Goal: Information Seeking & Learning: Learn about a topic

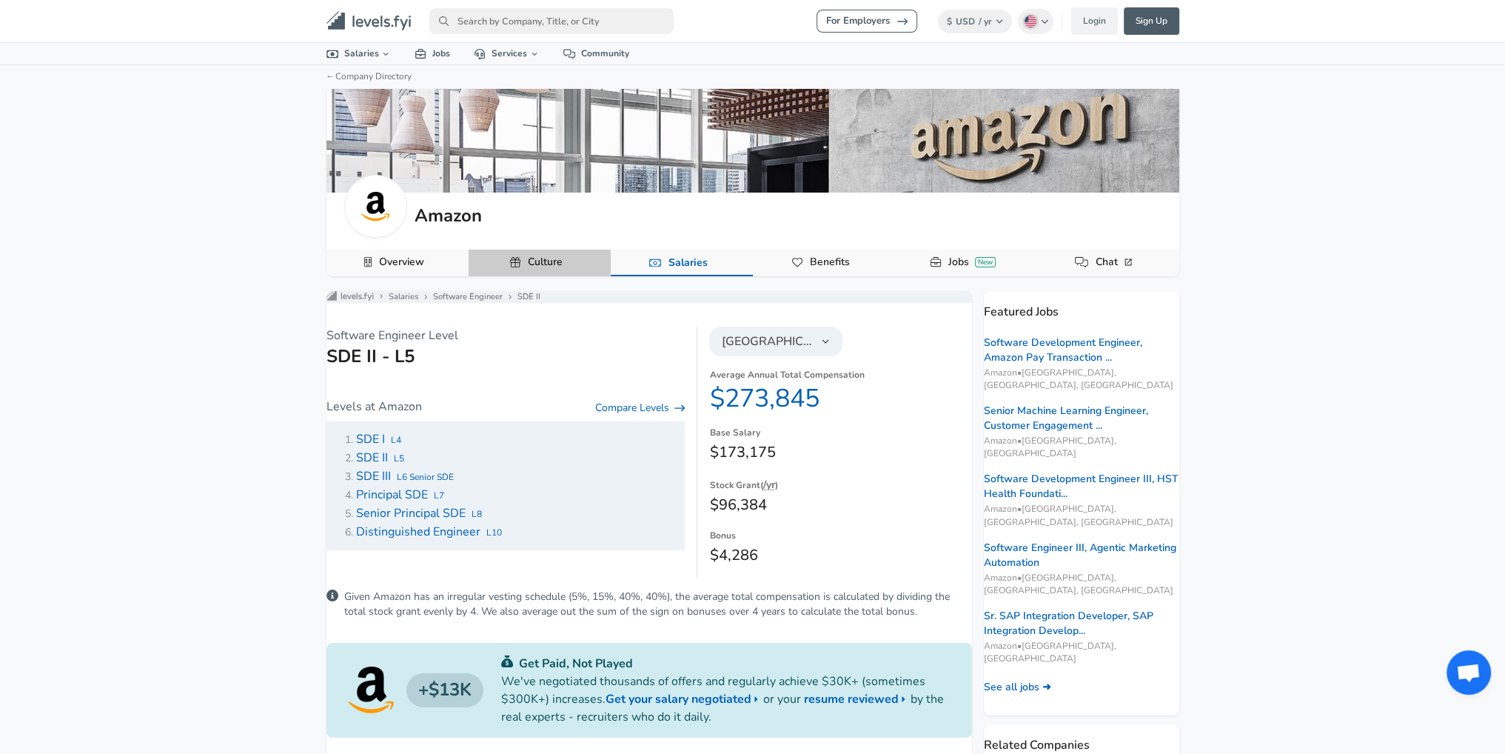
click at [523, 259] on link "Culture" at bounding box center [545, 262] width 47 height 25
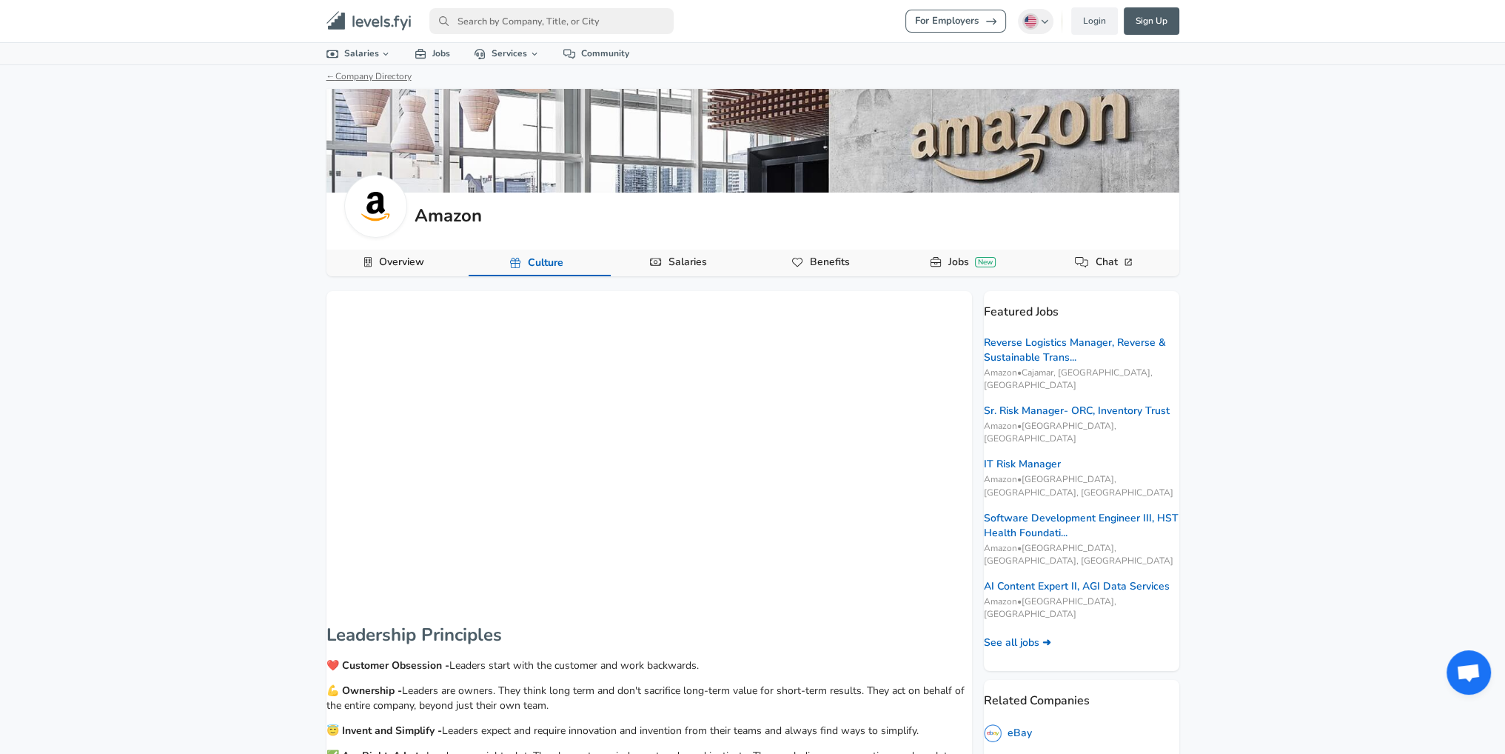
click at [372, 81] on link "← Company Directory" at bounding box center [369, 76] width 85 height 12
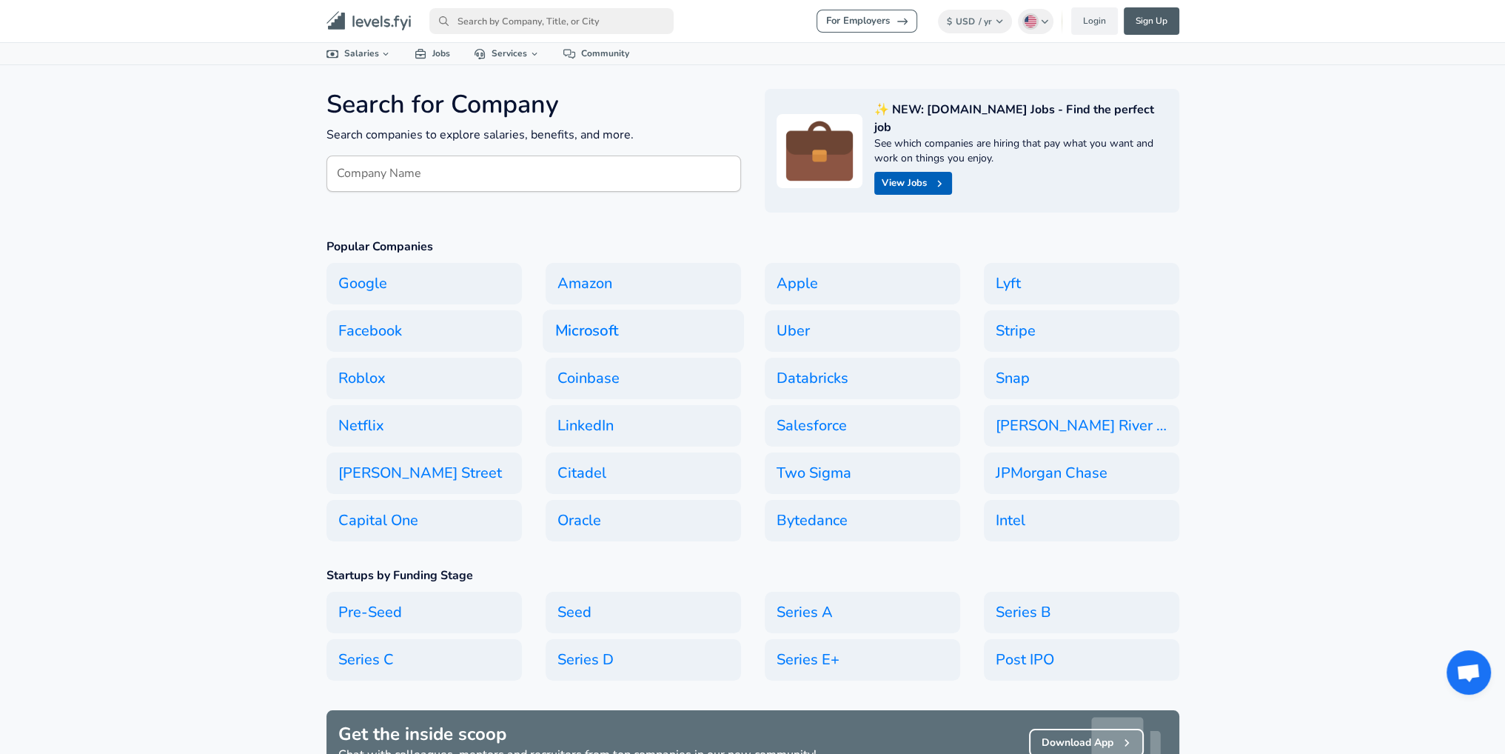
click at [599, 309] on h6 "Microsoft" at bounding box center [643, 330] width 201 height 43
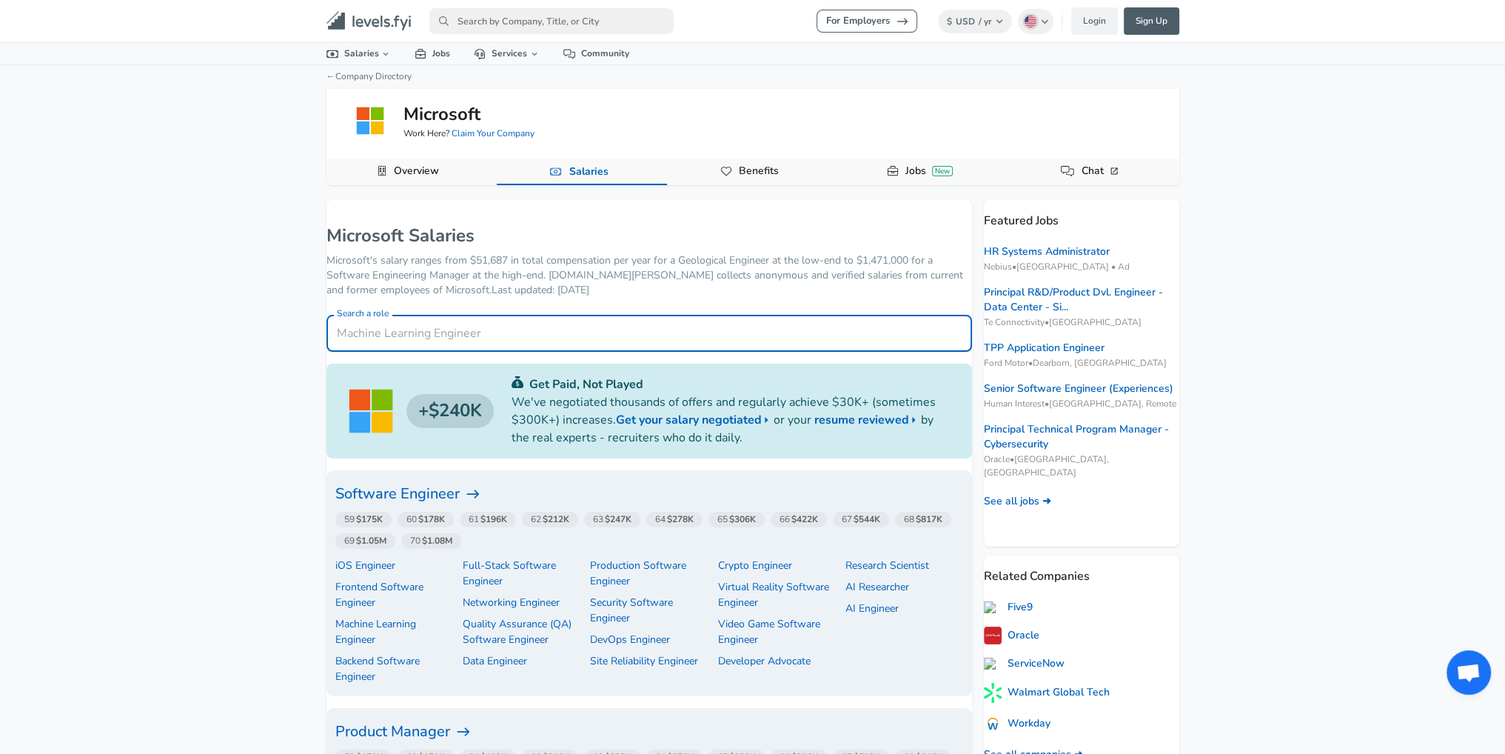
click at [455, 332] on input "Search a role" at bounding box center [650, 333] width 646 height 36
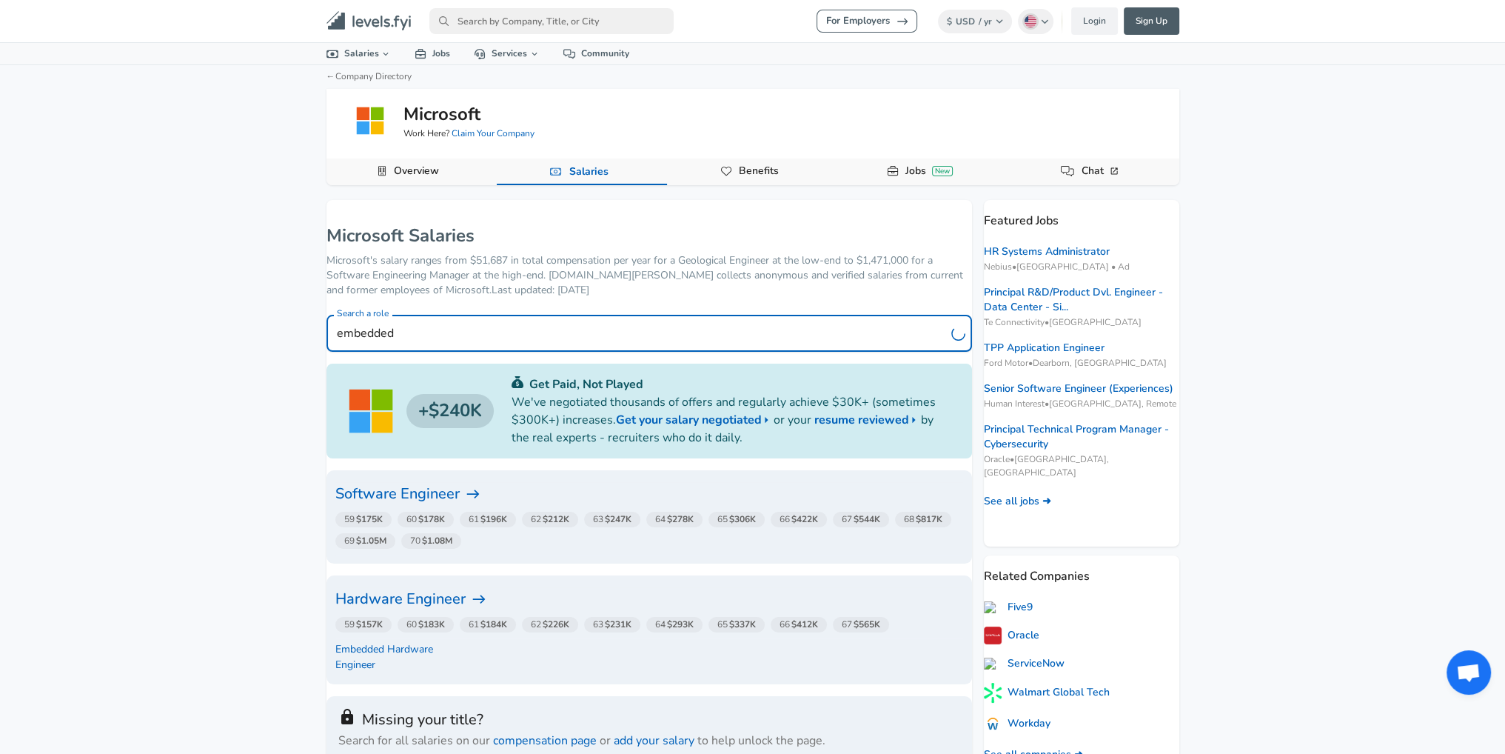
type input "embedded"
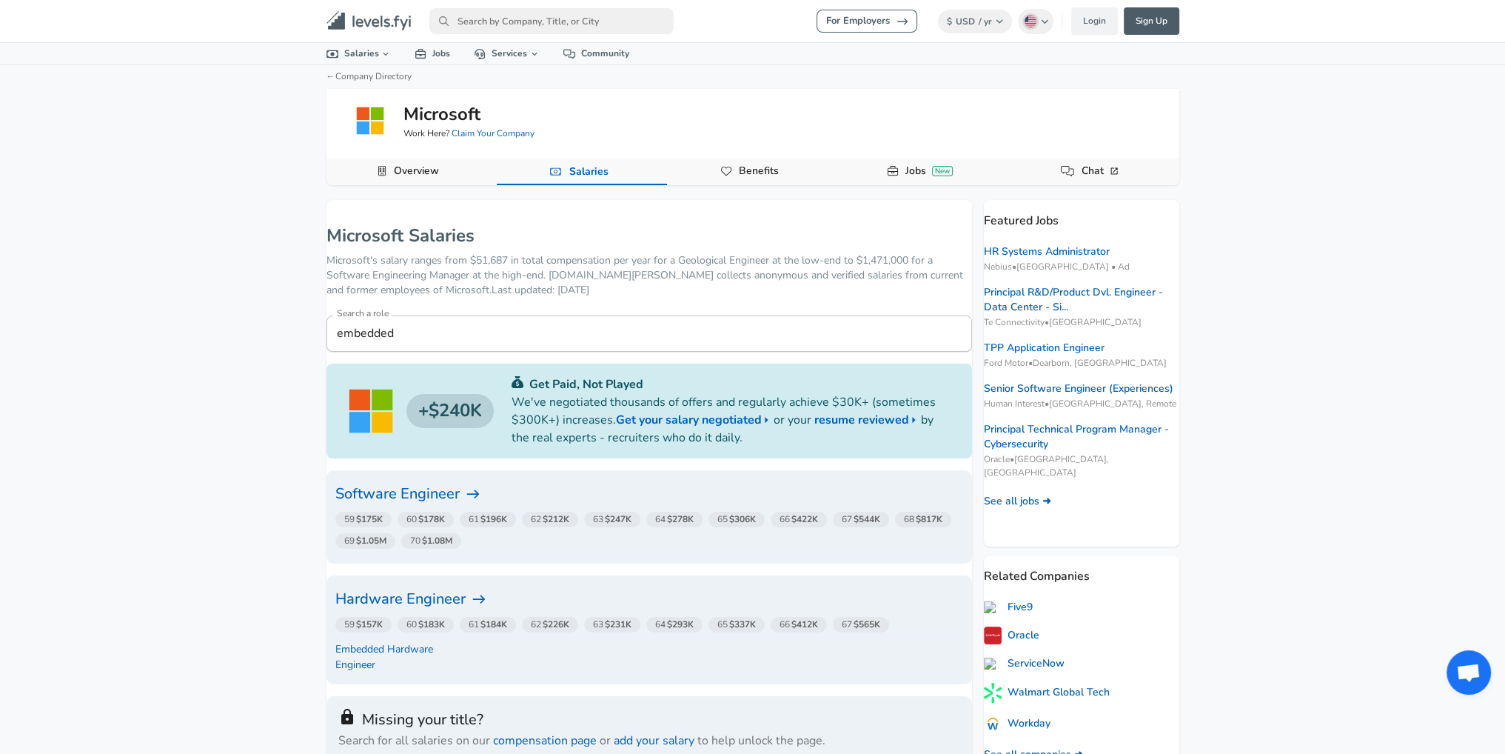
click at [401, 494] on h6 "Software Engineer" at bounding box center [649, 494] width 628 height 24
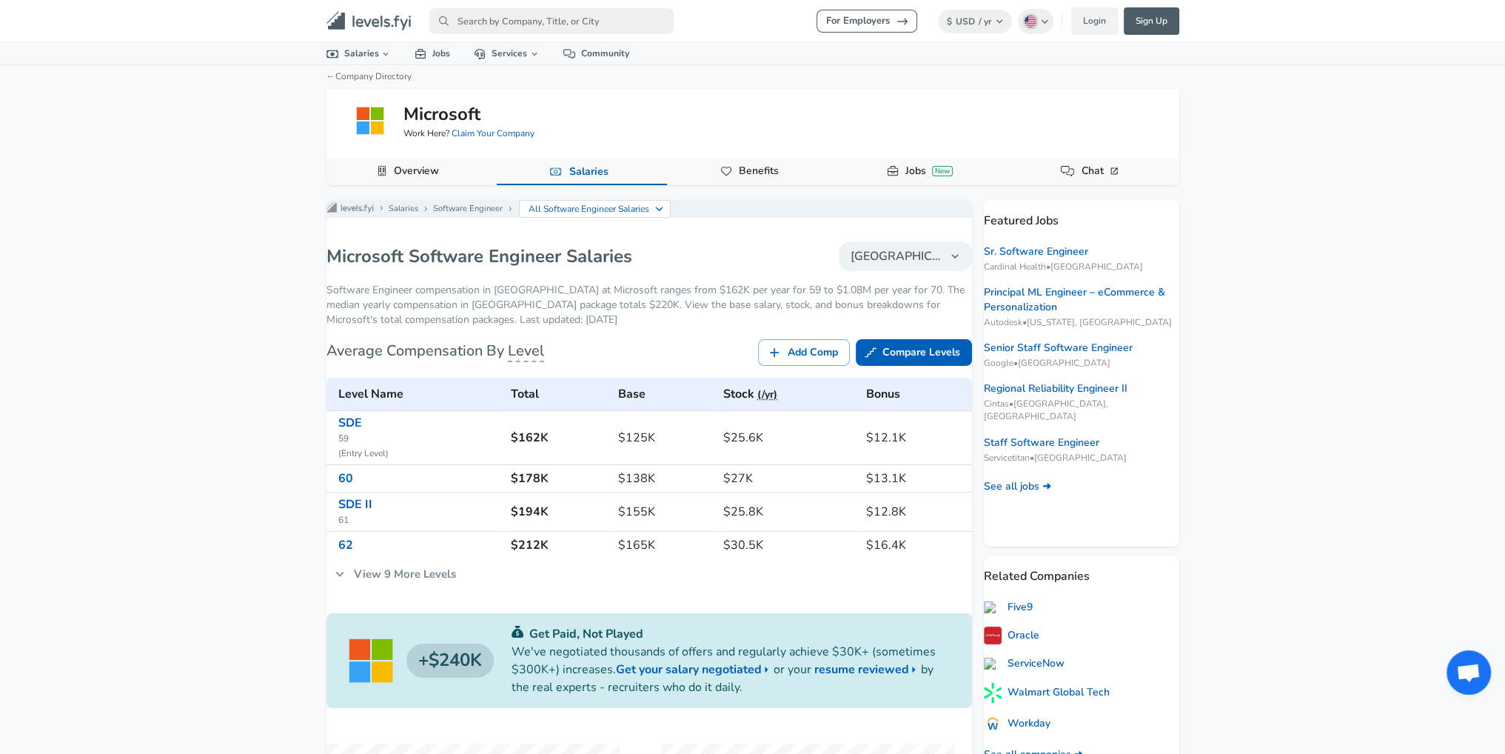
click at [423, 587] on link "View 9 More Levels" at bounding box center [396, 573] width 138 height 31
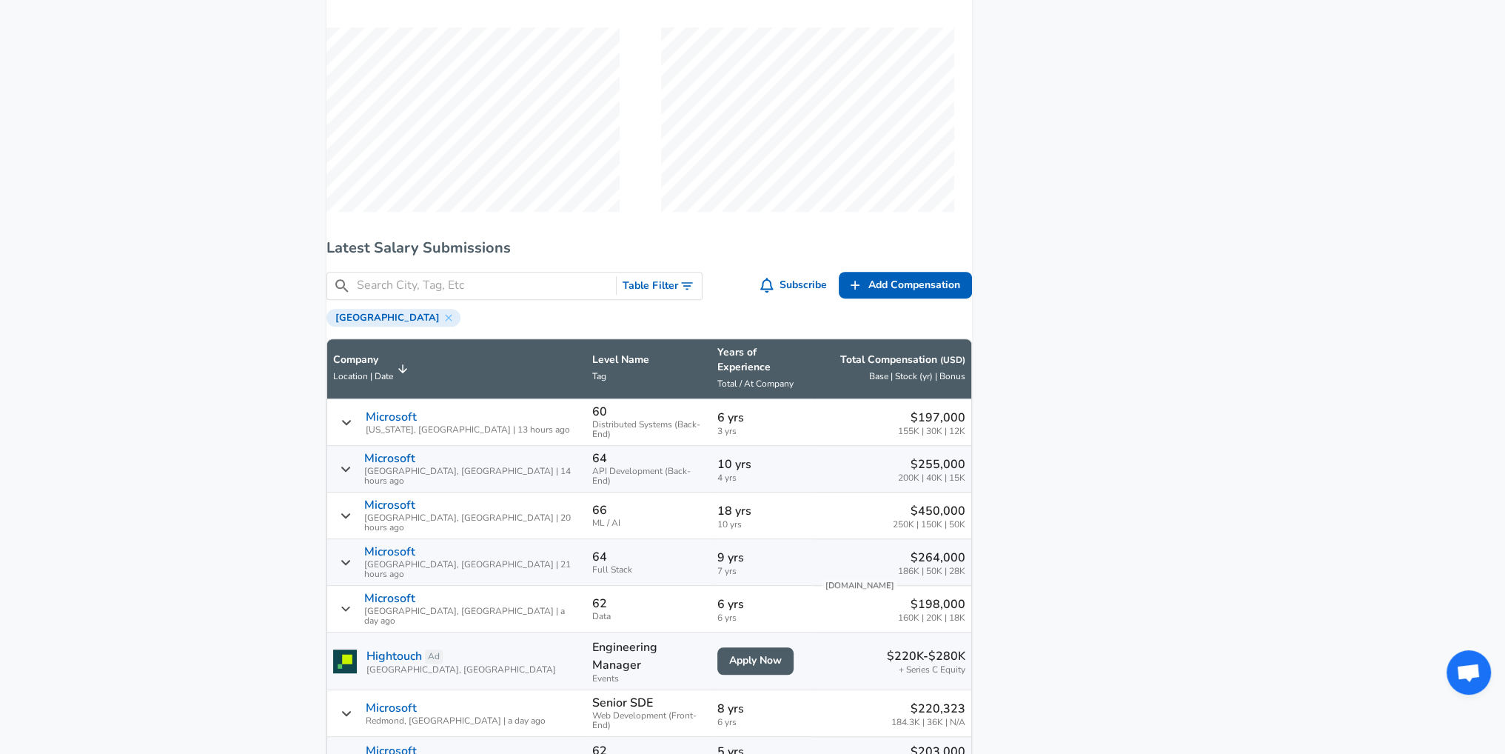
scroll to position [1037, 0]
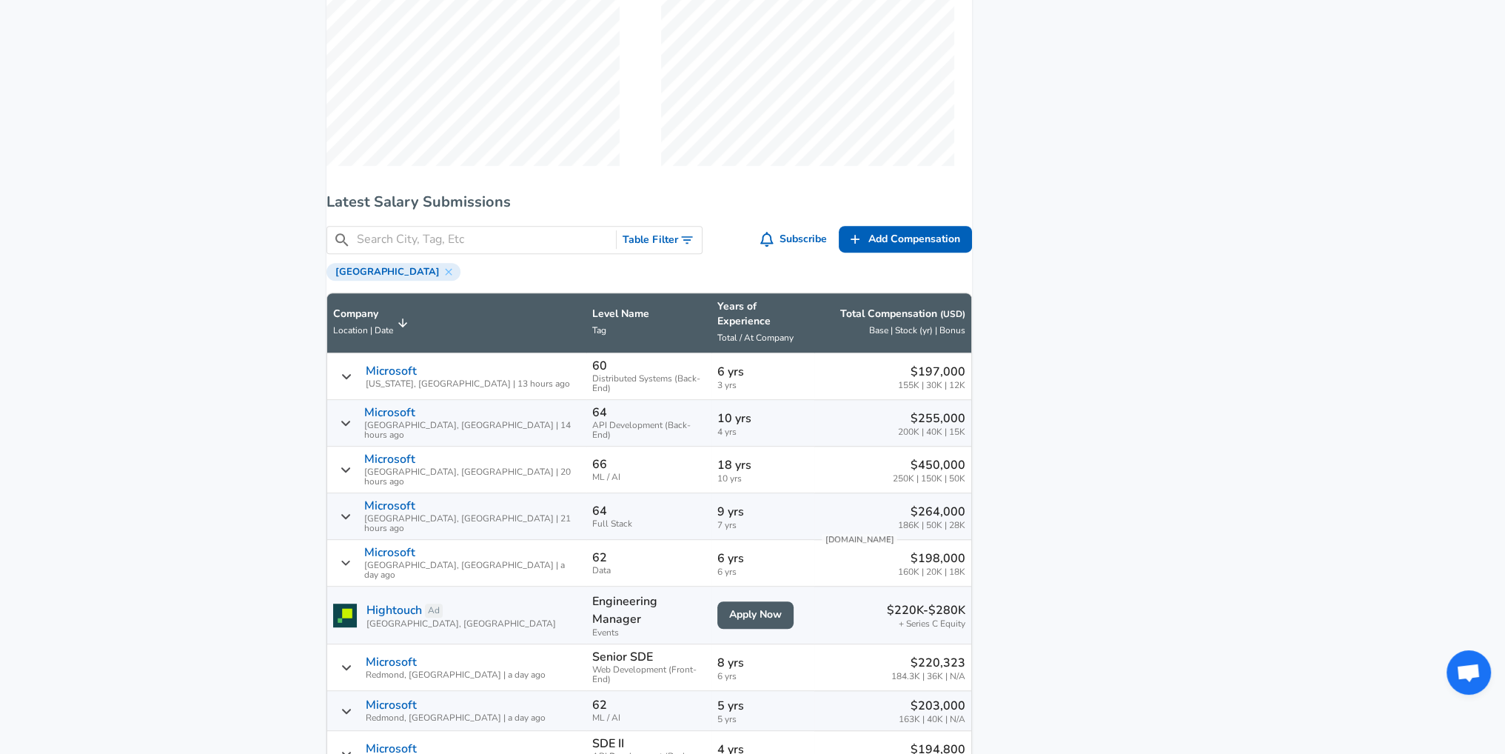
click at [456, 264] on div "​ Table Filter Subscribe Add Add Comp Add Compensation [GEOGRAPHIC_DATA]" at bounding box center [643, 247] width 657 height 67
click at [456, 249] on input "Search City, Tag, Etc" at bounding box center [484, 239] width 254 height 19
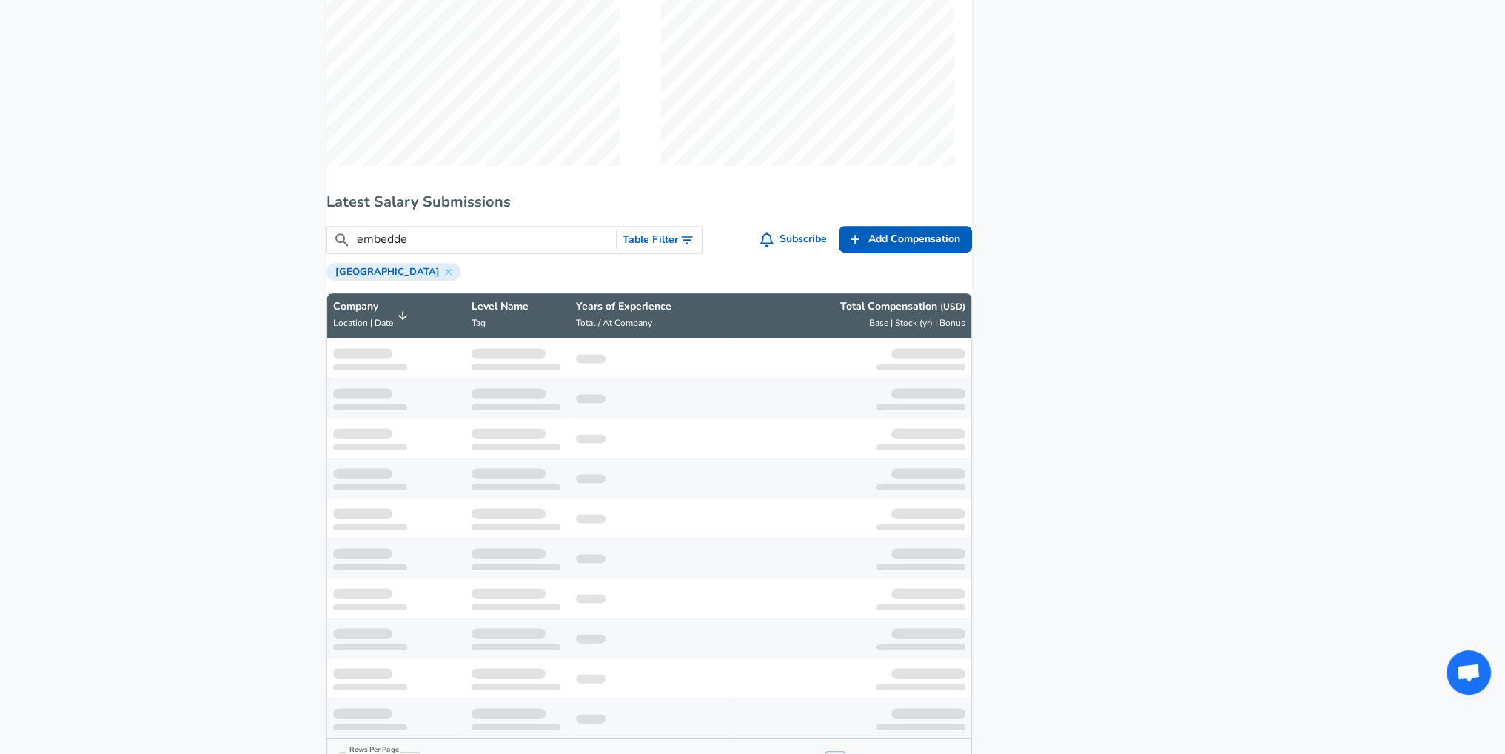
type input "embedded"
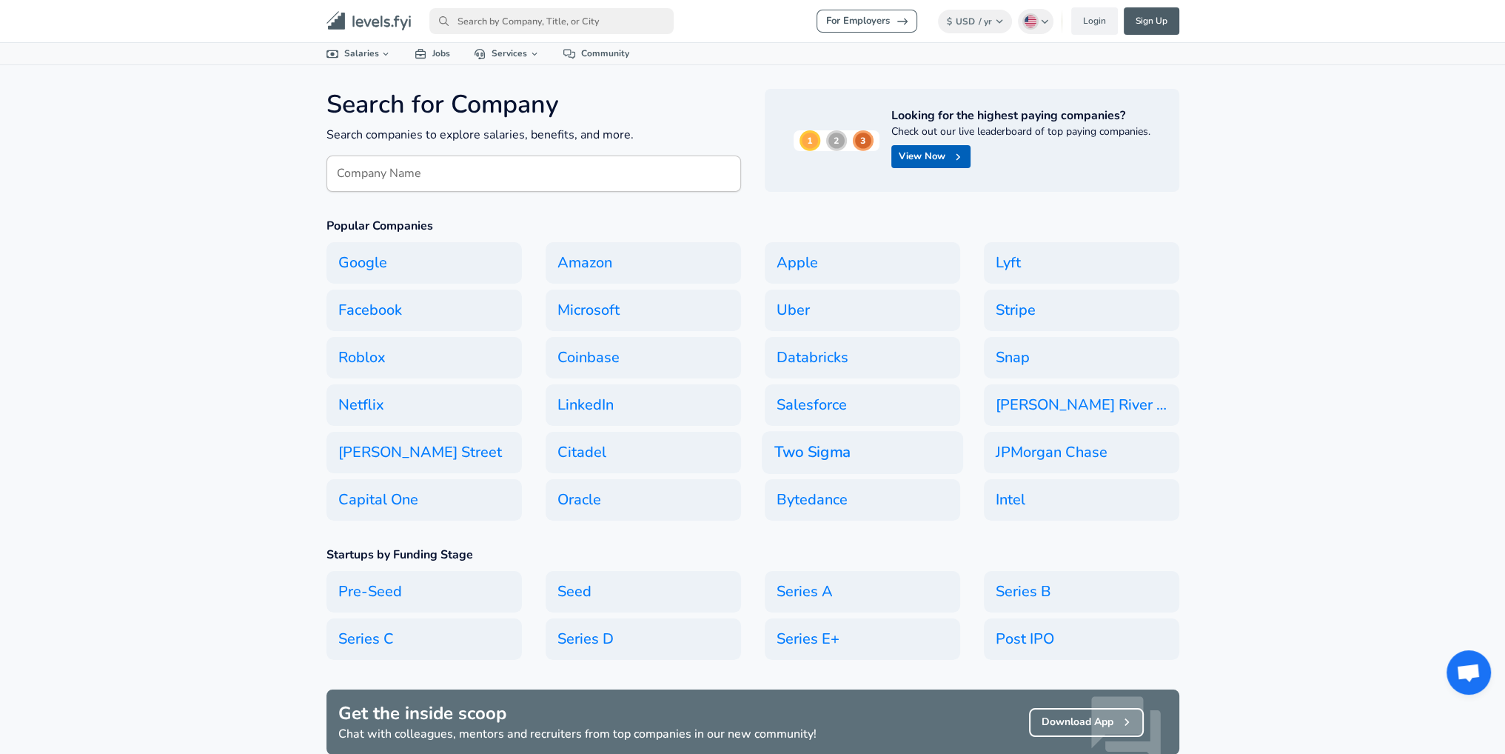
click at [844, 451] on h6 "Two Sigma" at bounding box center [862, 452] width 201 height 43
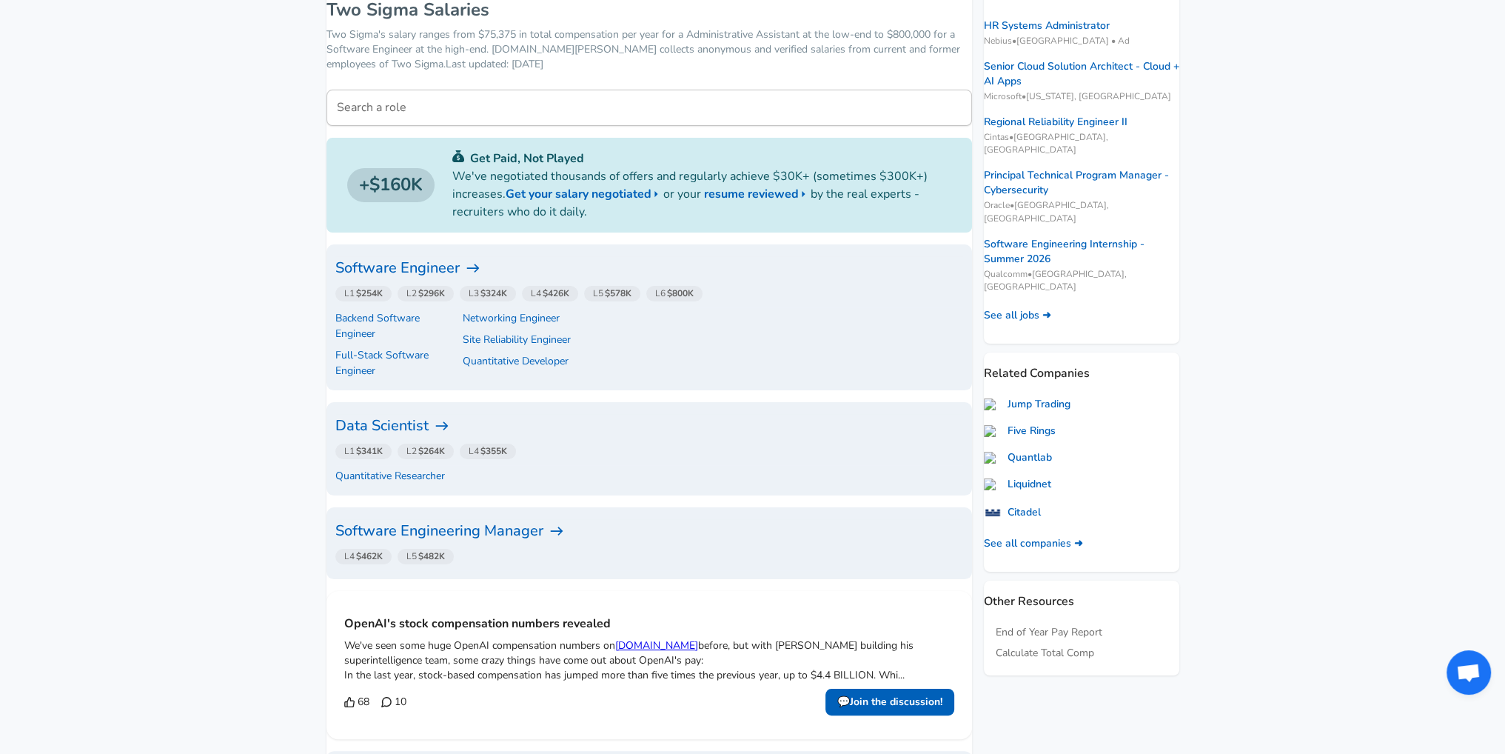
scroll to position [296, 0]
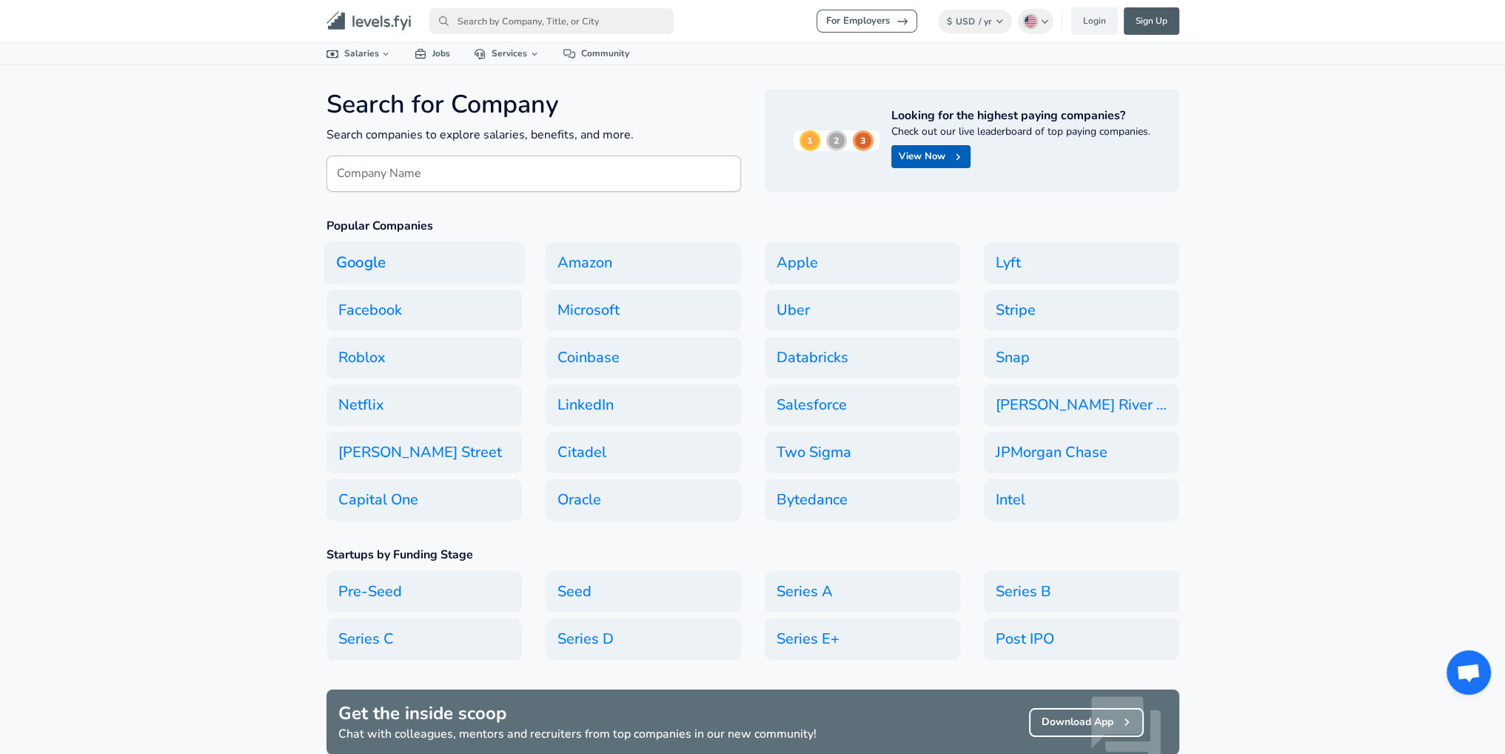
click at [409, 260] on h6 "Google" at bounding box center [424, 262] width 201 height 43
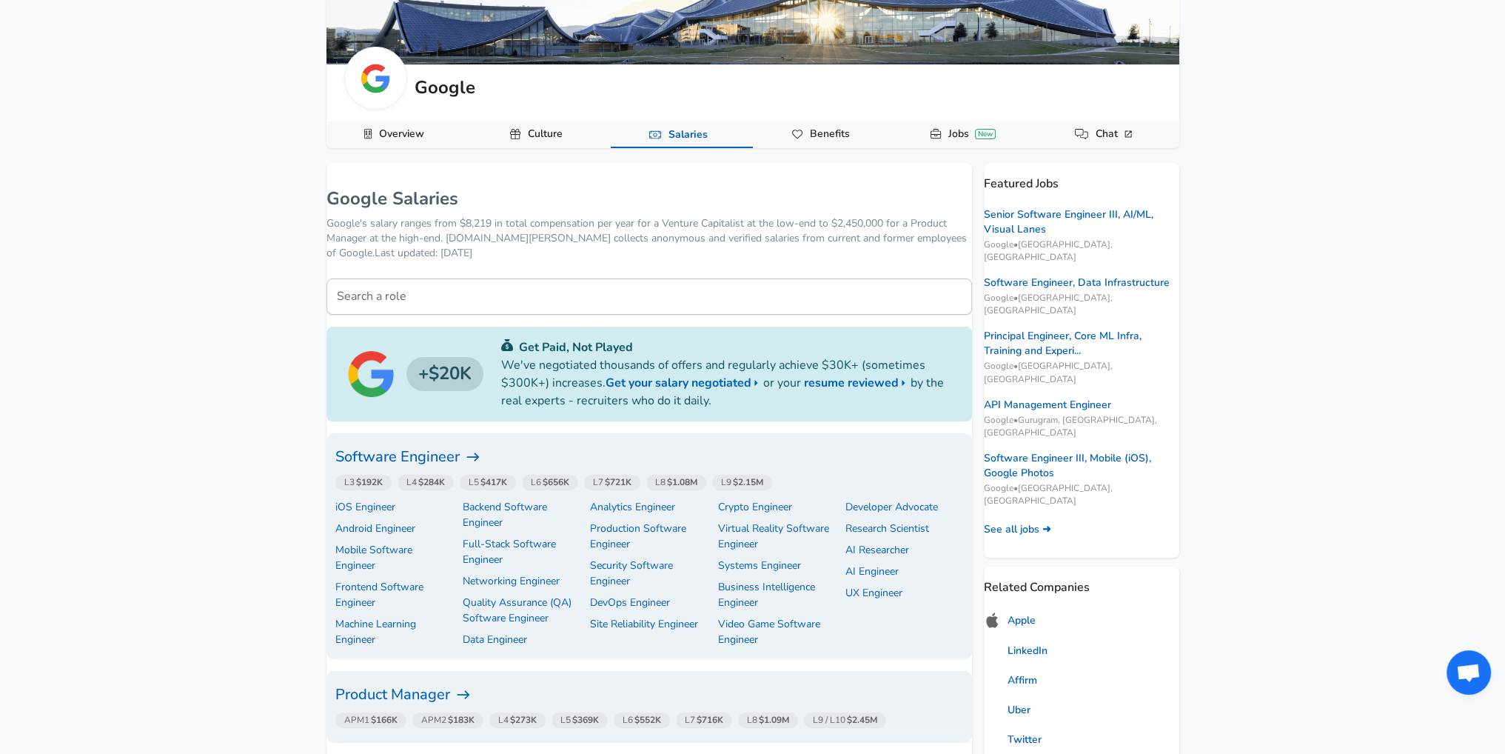
scroll to position [222, 0]
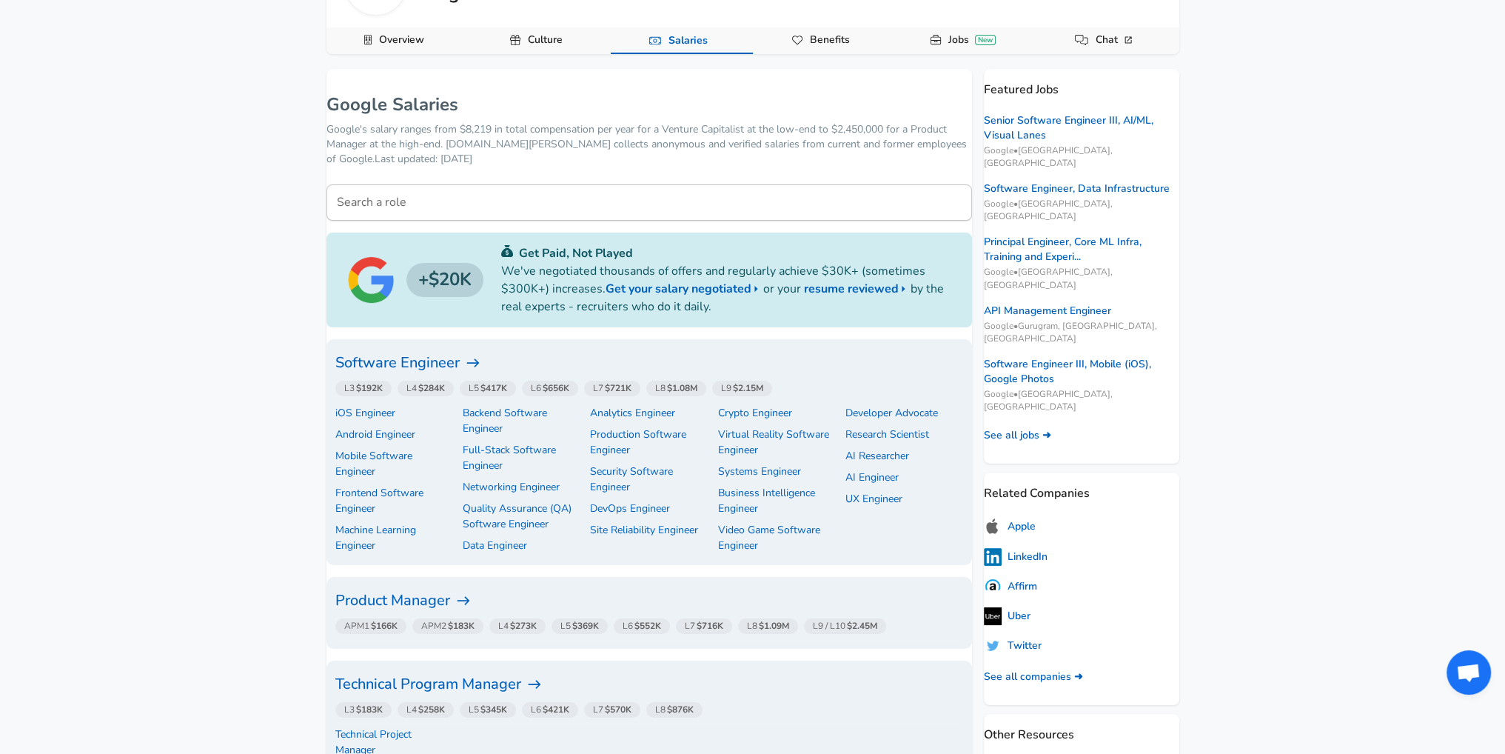
click at [412, 358] on h6 "Software Engineer" at bounding box center [649, 363] width 628 height 24
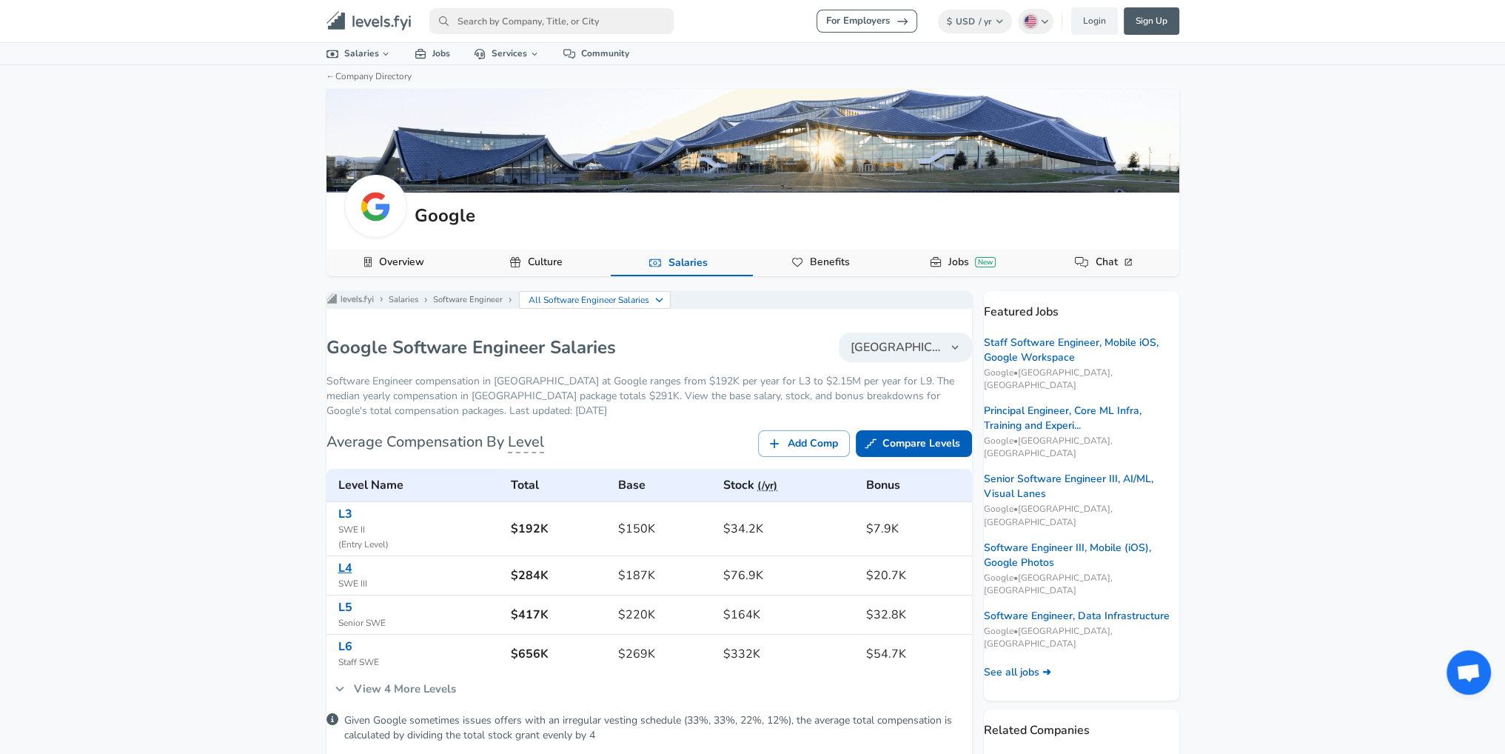
click at [352, 575] on link "L4" at bounding box center [345, 568] width 14 height 16
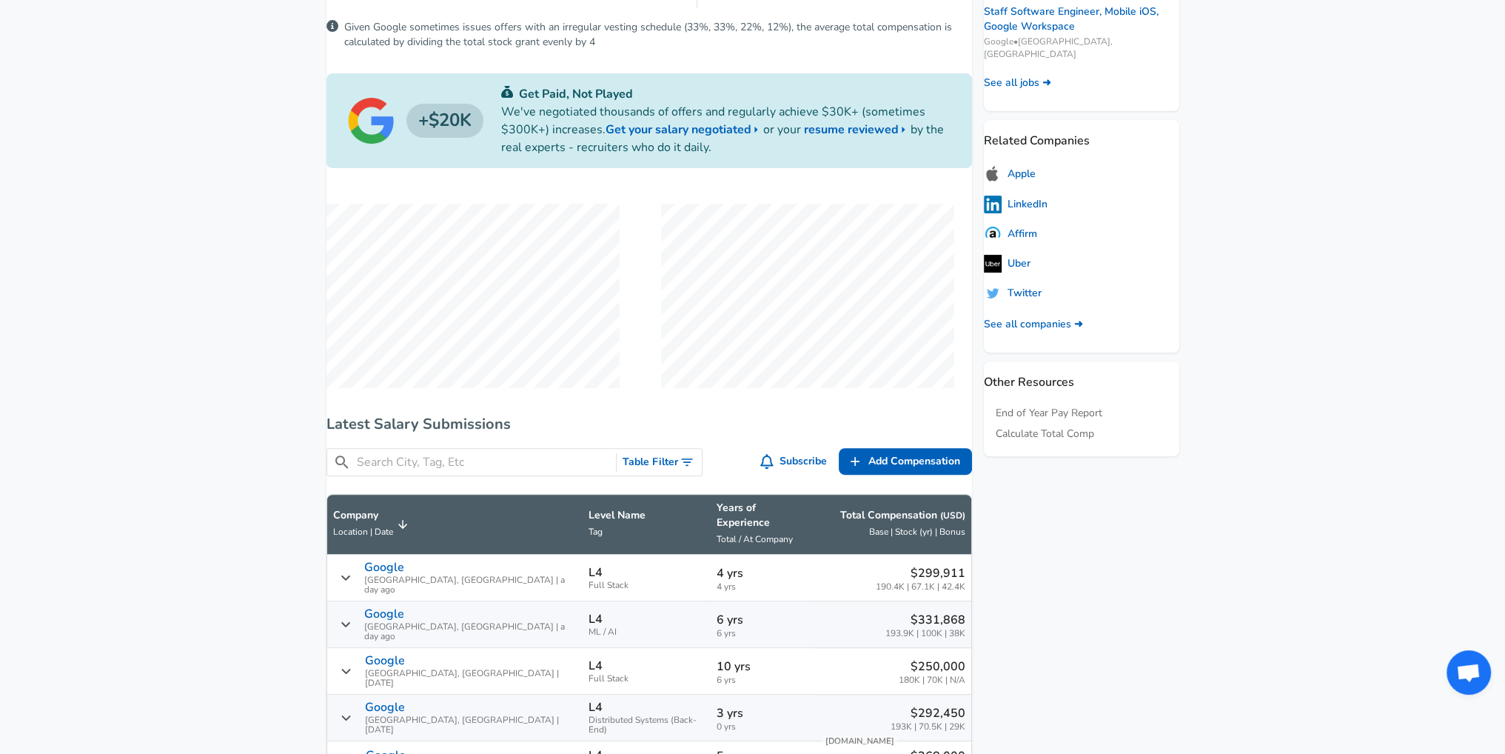
scroll to position [592, 0]
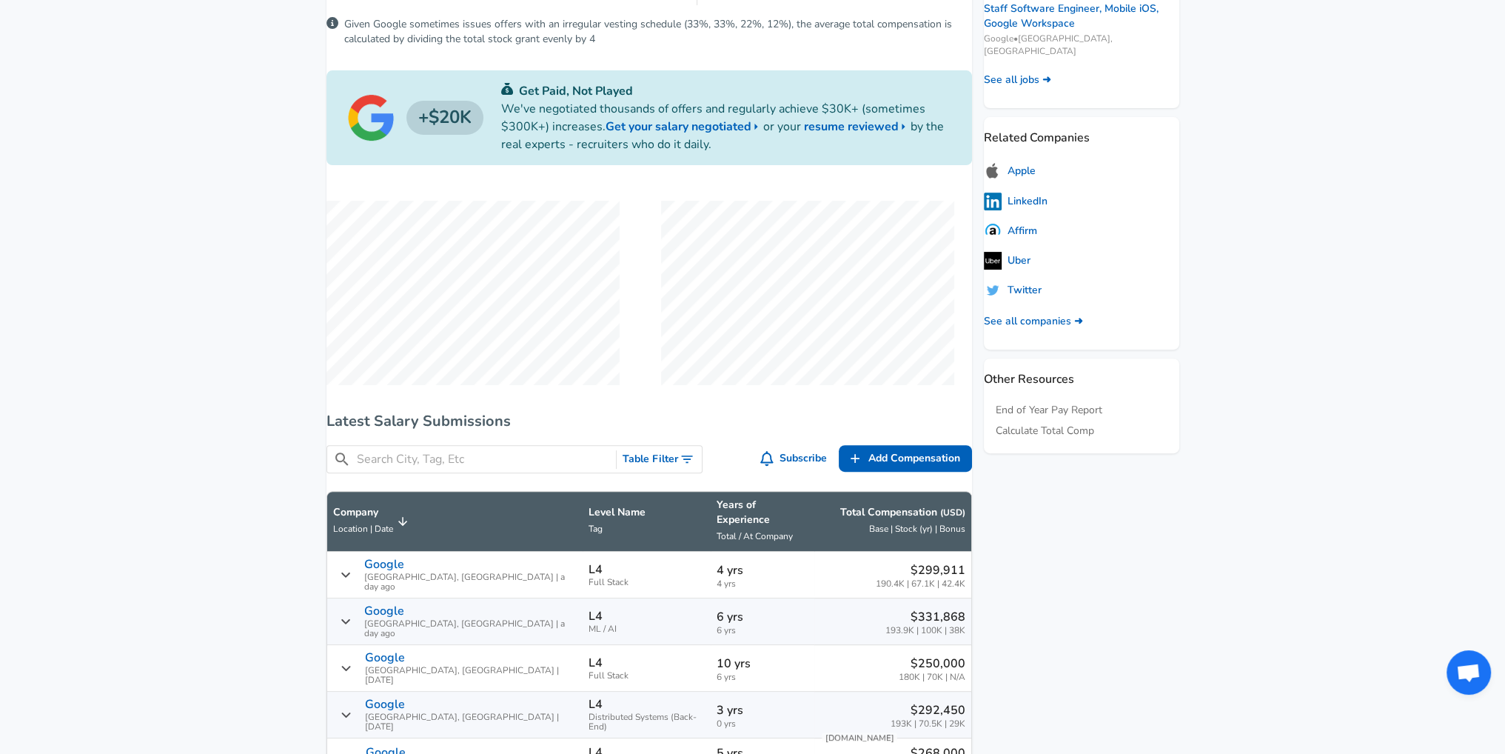
click at [476, 460] on input "Search City, Tag, Etc" at bounding box center [484, 459] width 254 height 19
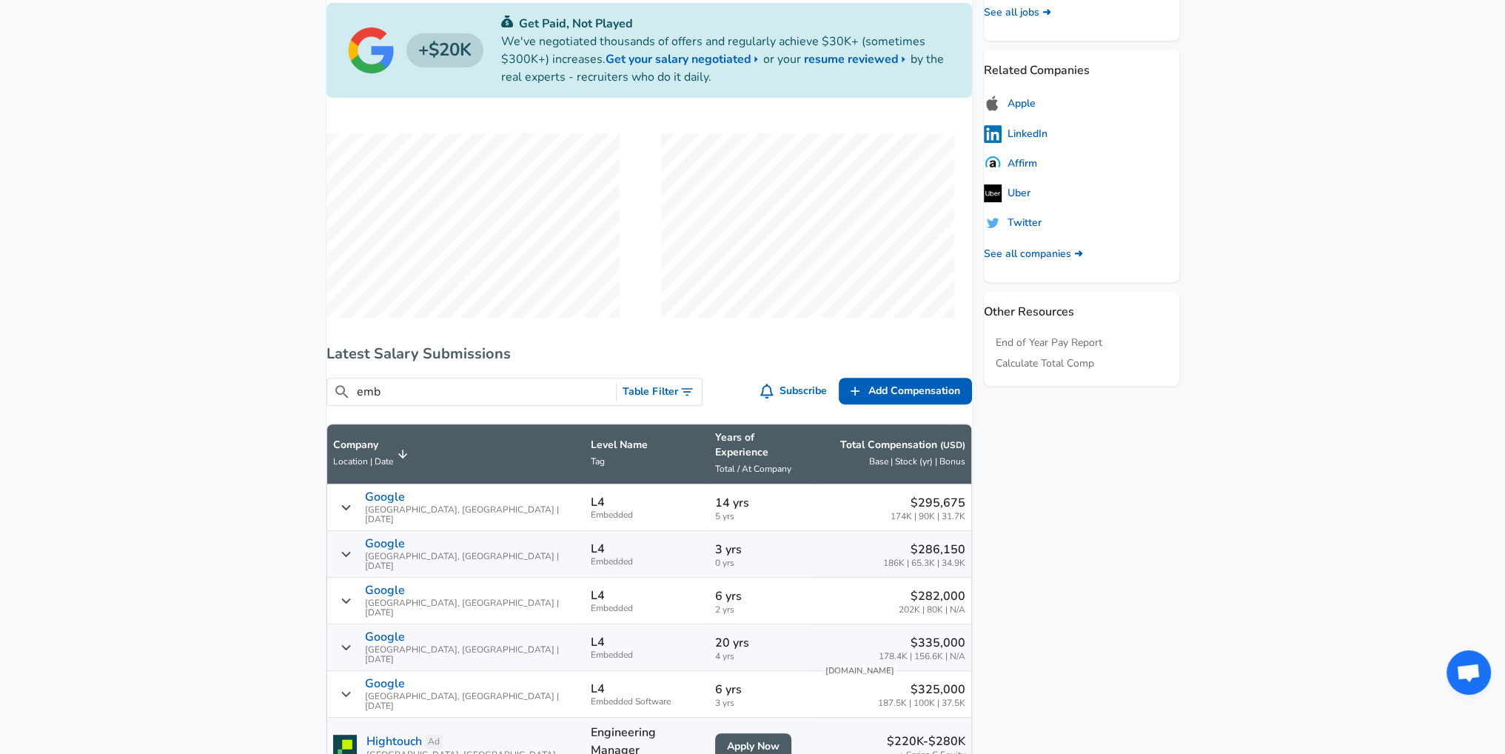
scroll to position [666, 0]
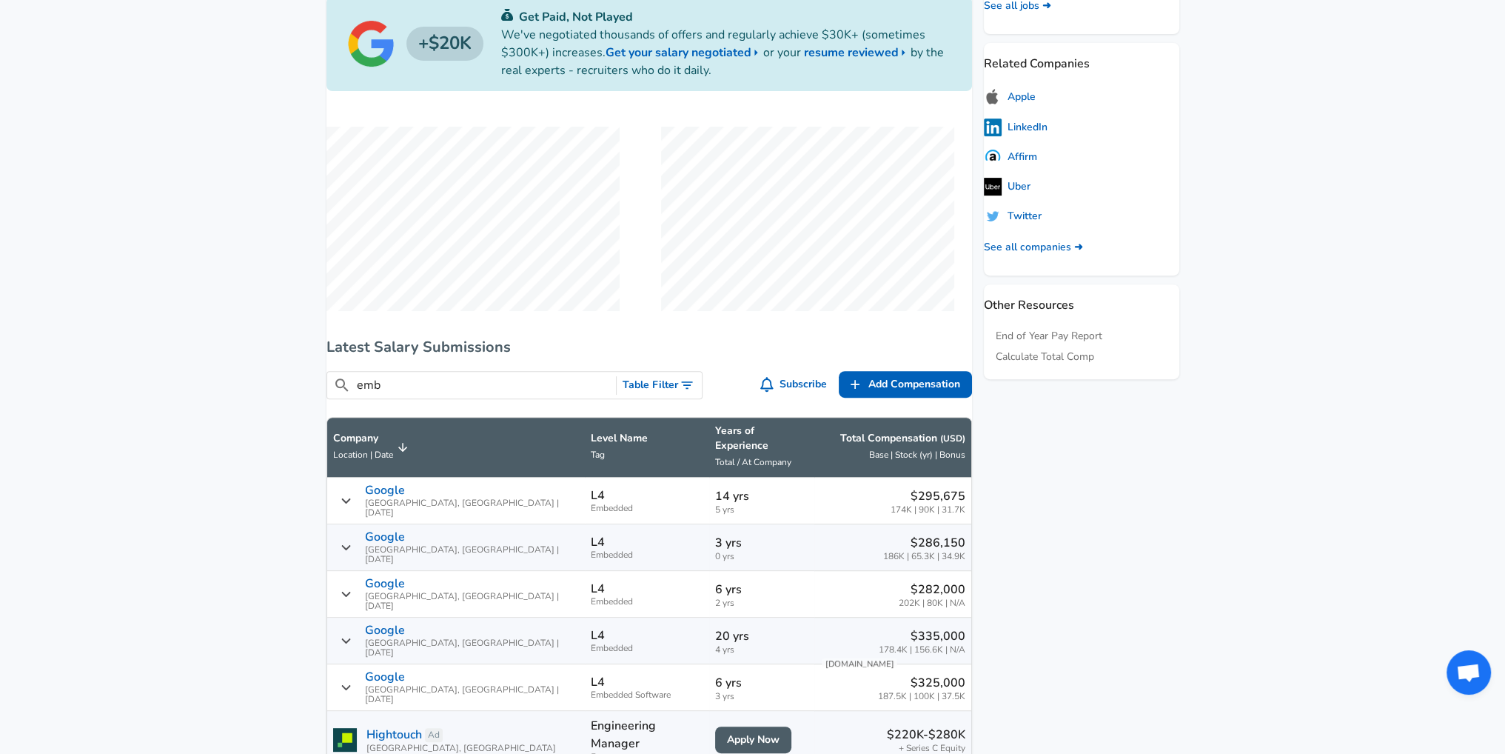
type input "emb"
click at [400, 531] on p "Google" at bounding box center [385, 536] width 40 height 13
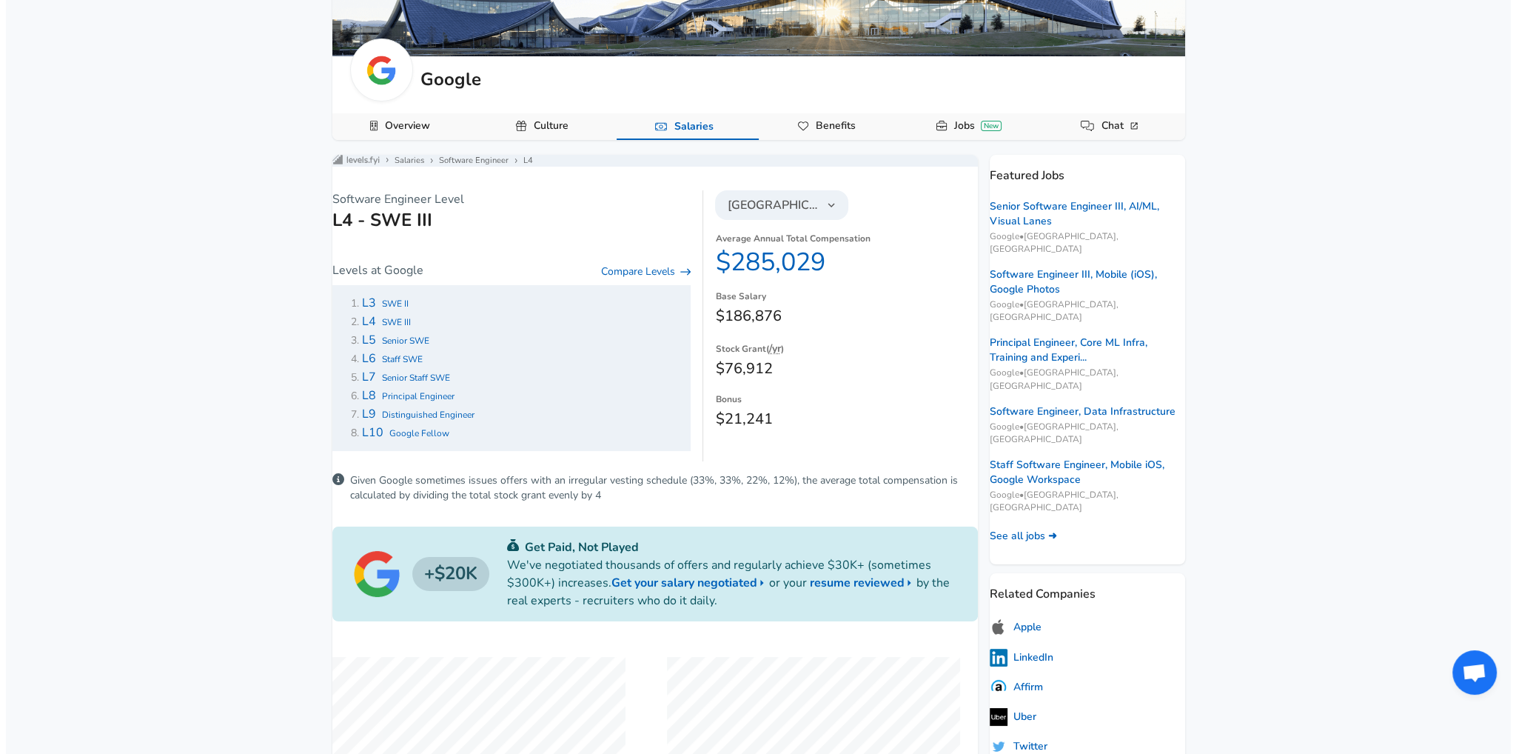
scroll to position [0, 0]
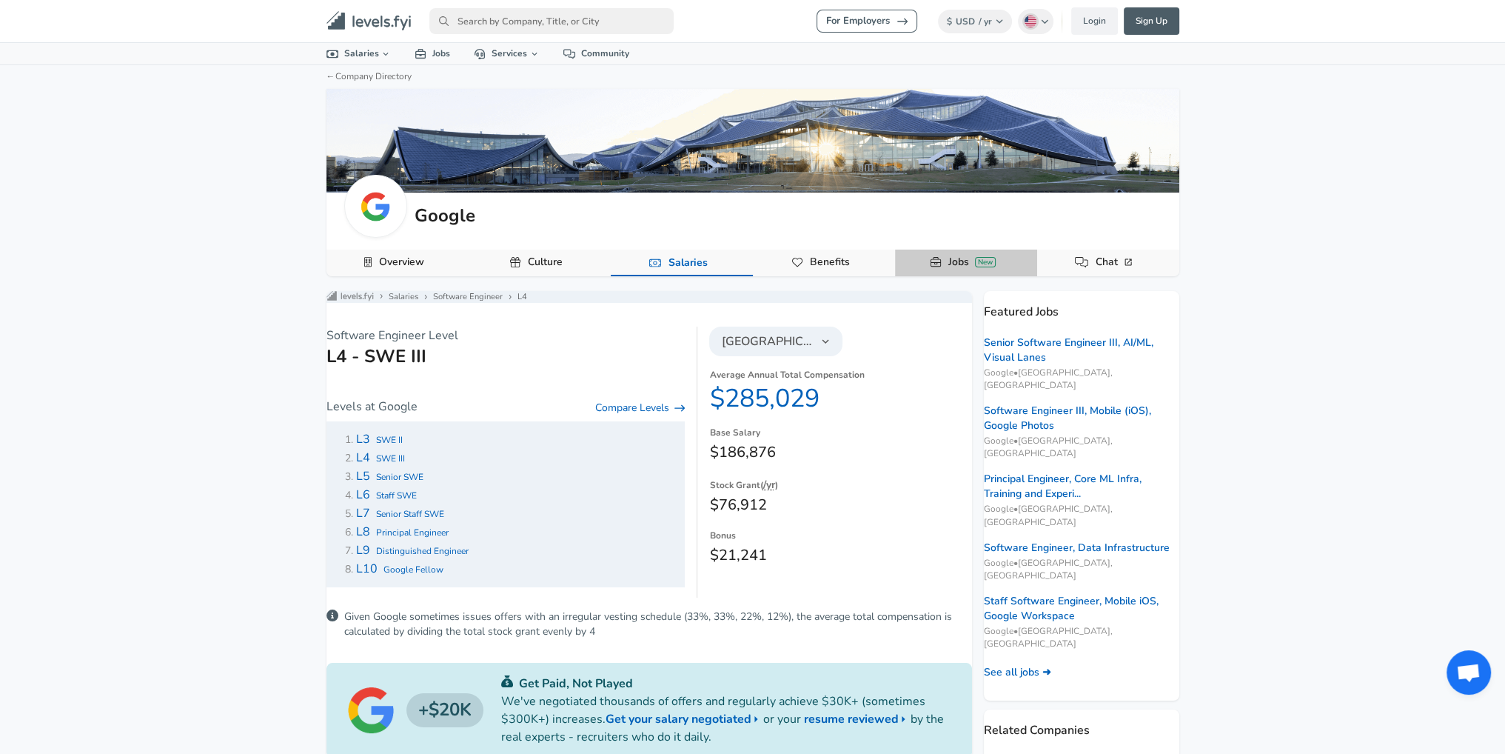
click at [956, 261] on link "Jobs New" at bounding box center [971, 262] width 59 height 25
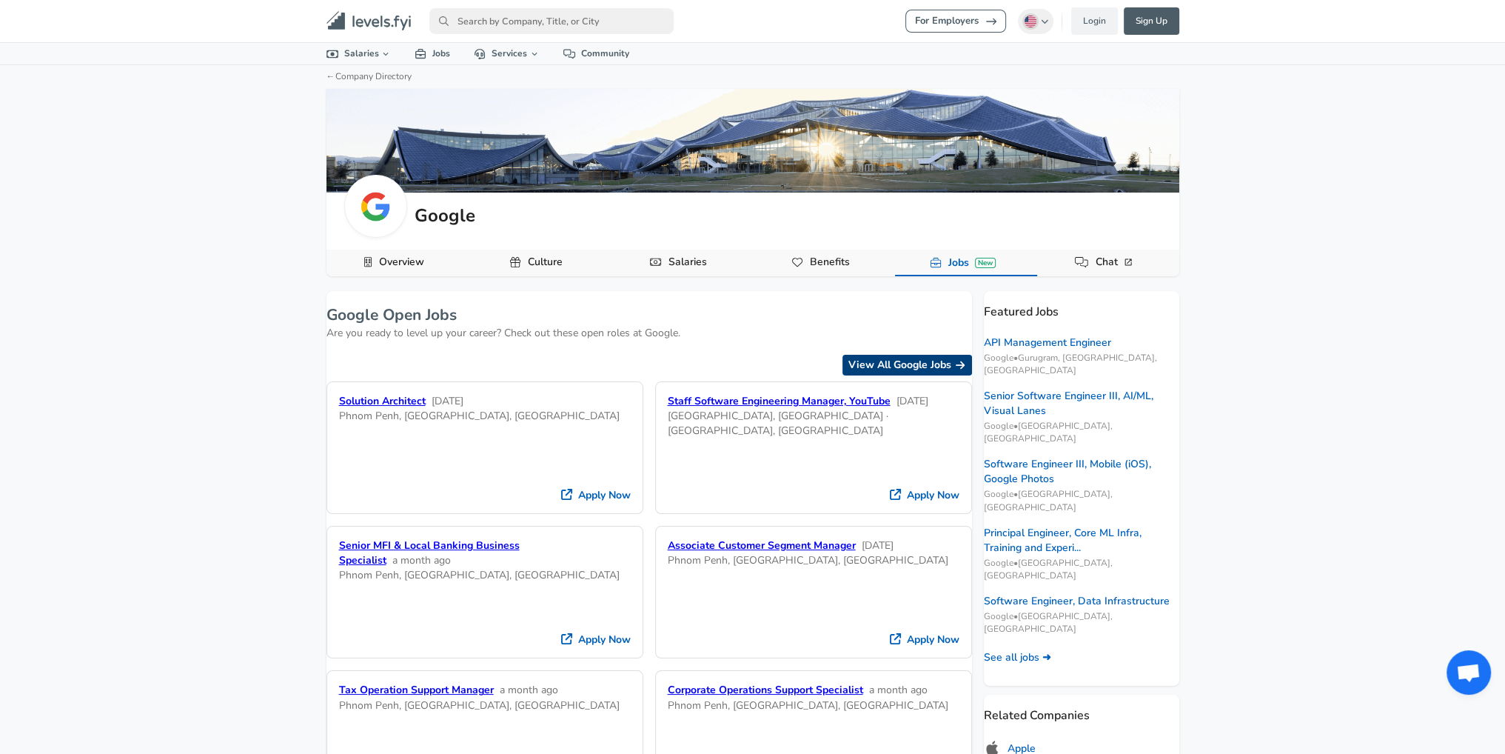
click at [846, 368] on link "View All Google Jobs" at bounding box center [908, 365] width 130 height 21
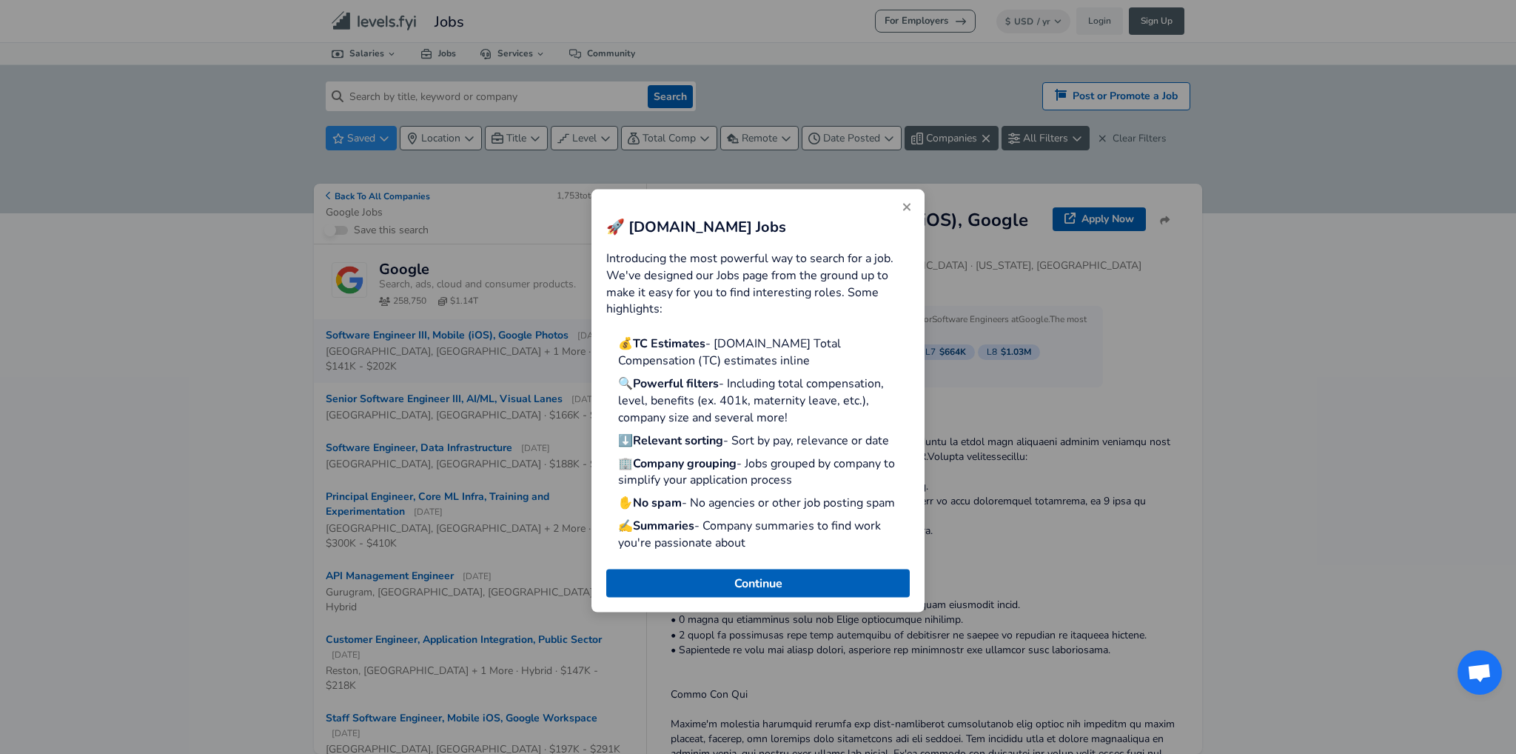
click at [901, 207] on icon "Close" at bounding box center [907, 207] width 12 height 12
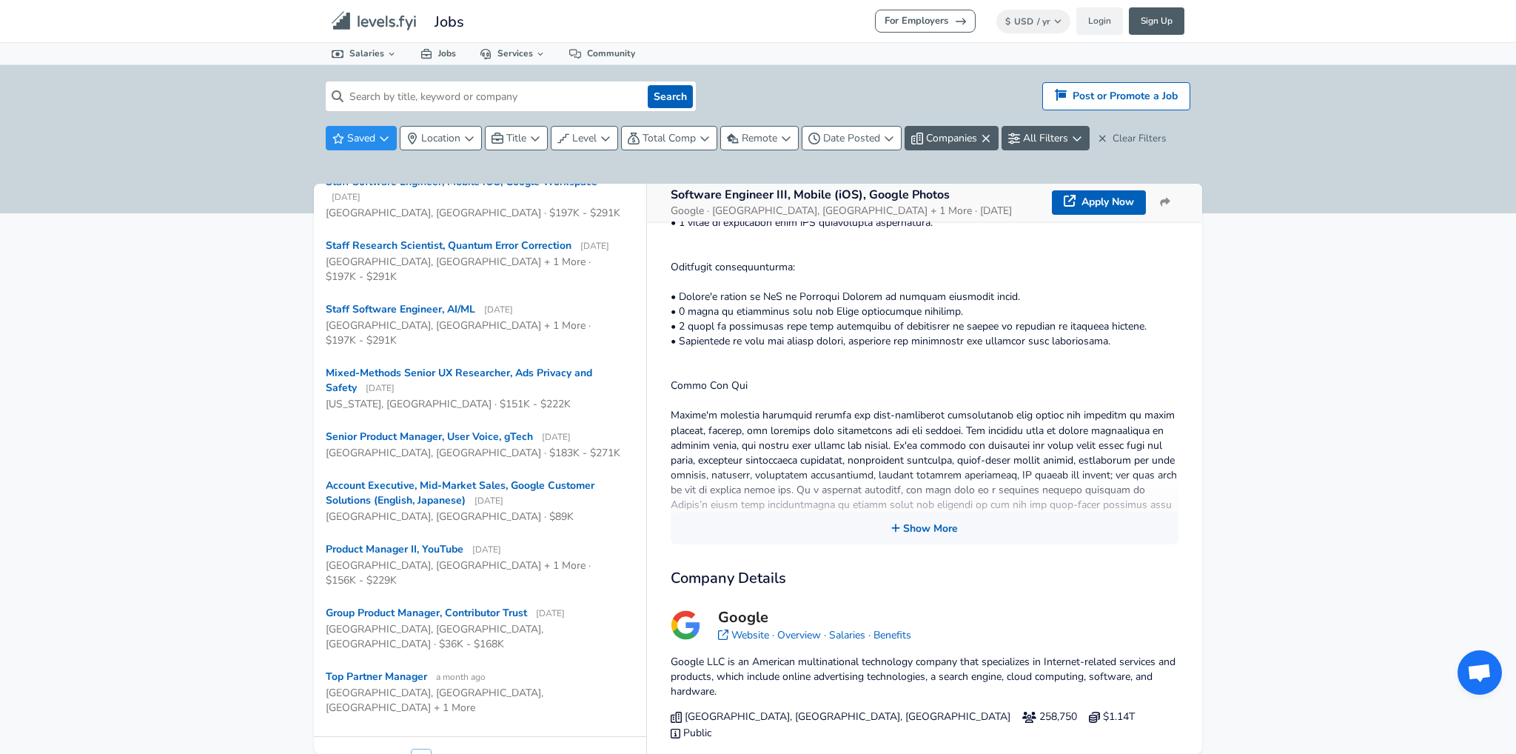
scroll to position [352, 0]
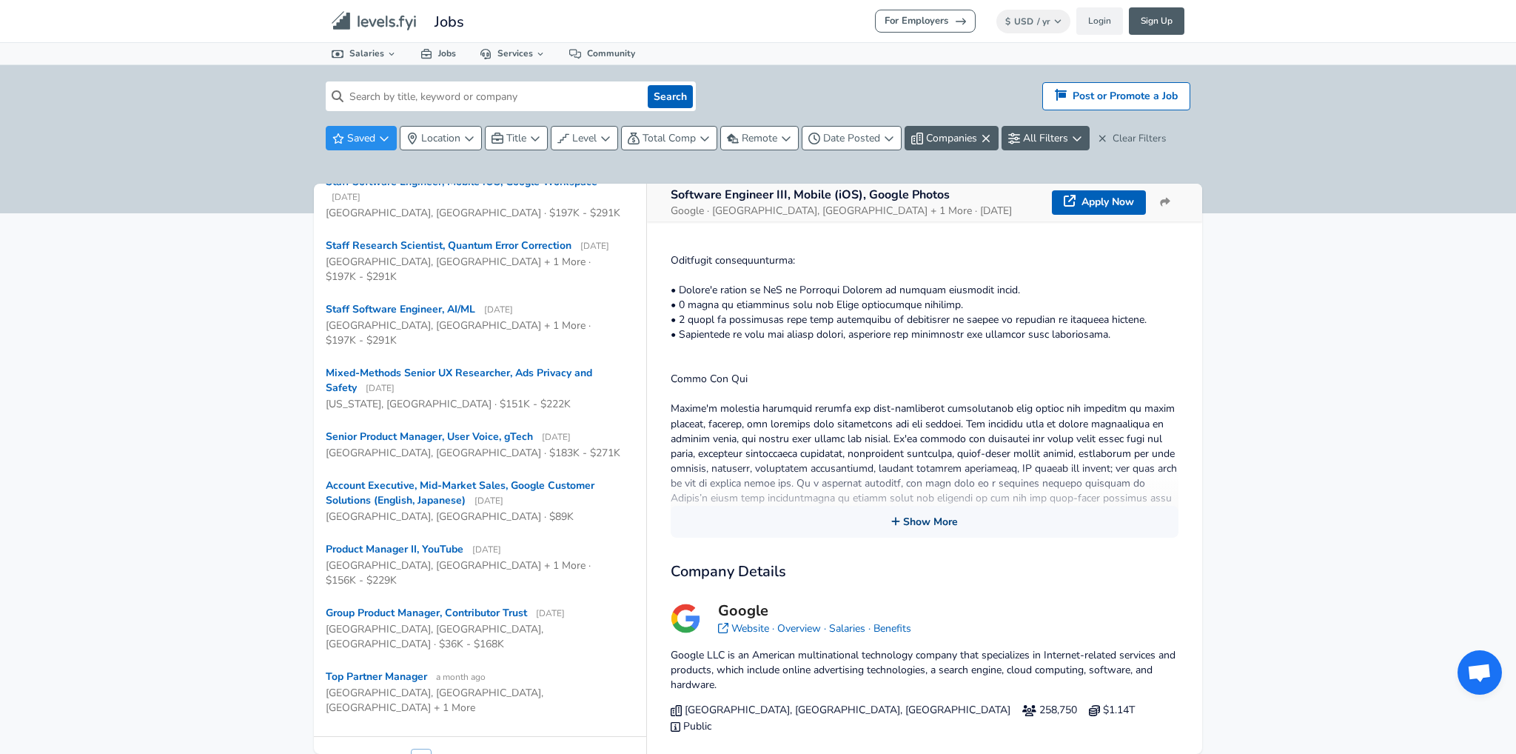
click at [841, 527] on button "Show More" at bounding box center [925, 522] width 508 height 32
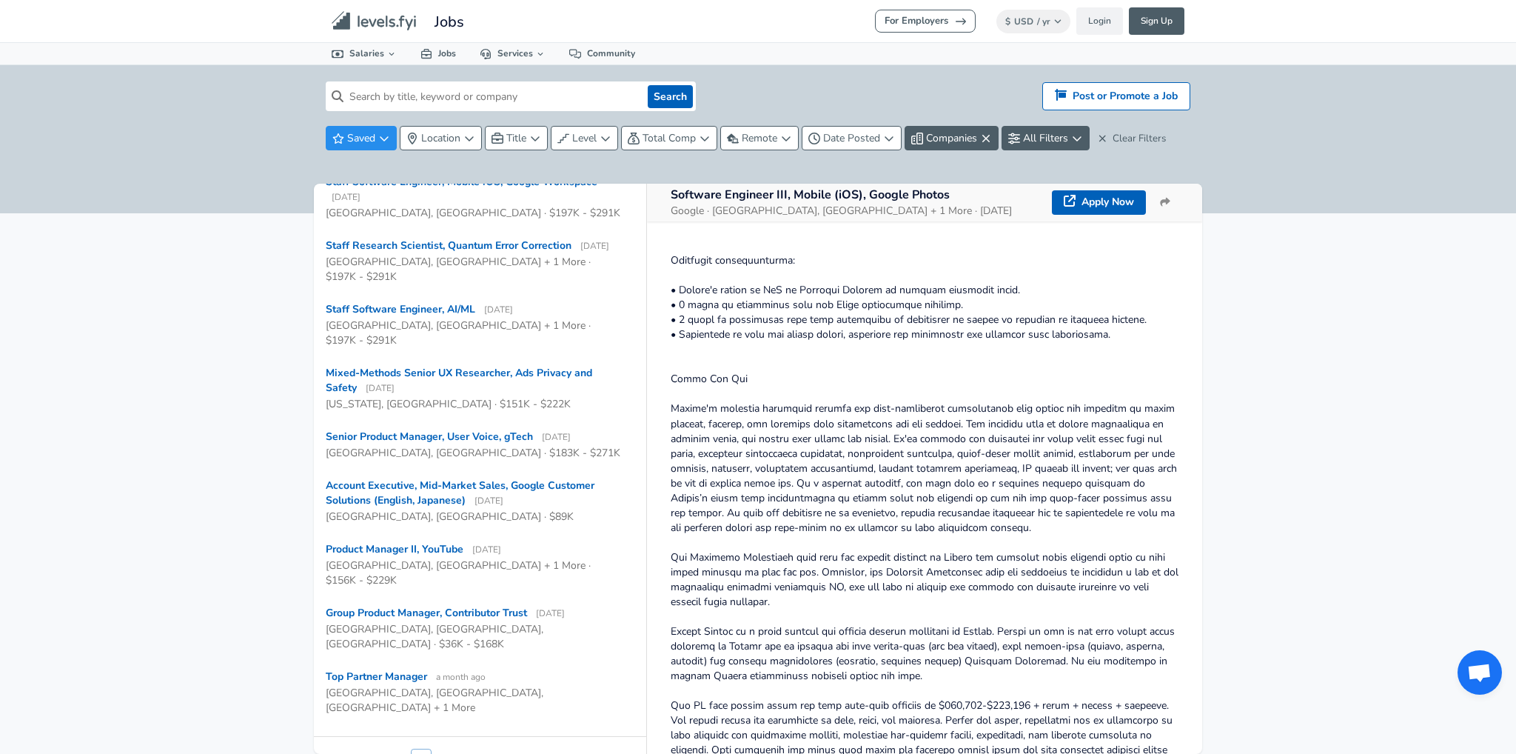
click at [395, 94] on input at bounding box center [493, 96] width 298 height 30
type input "embedded"
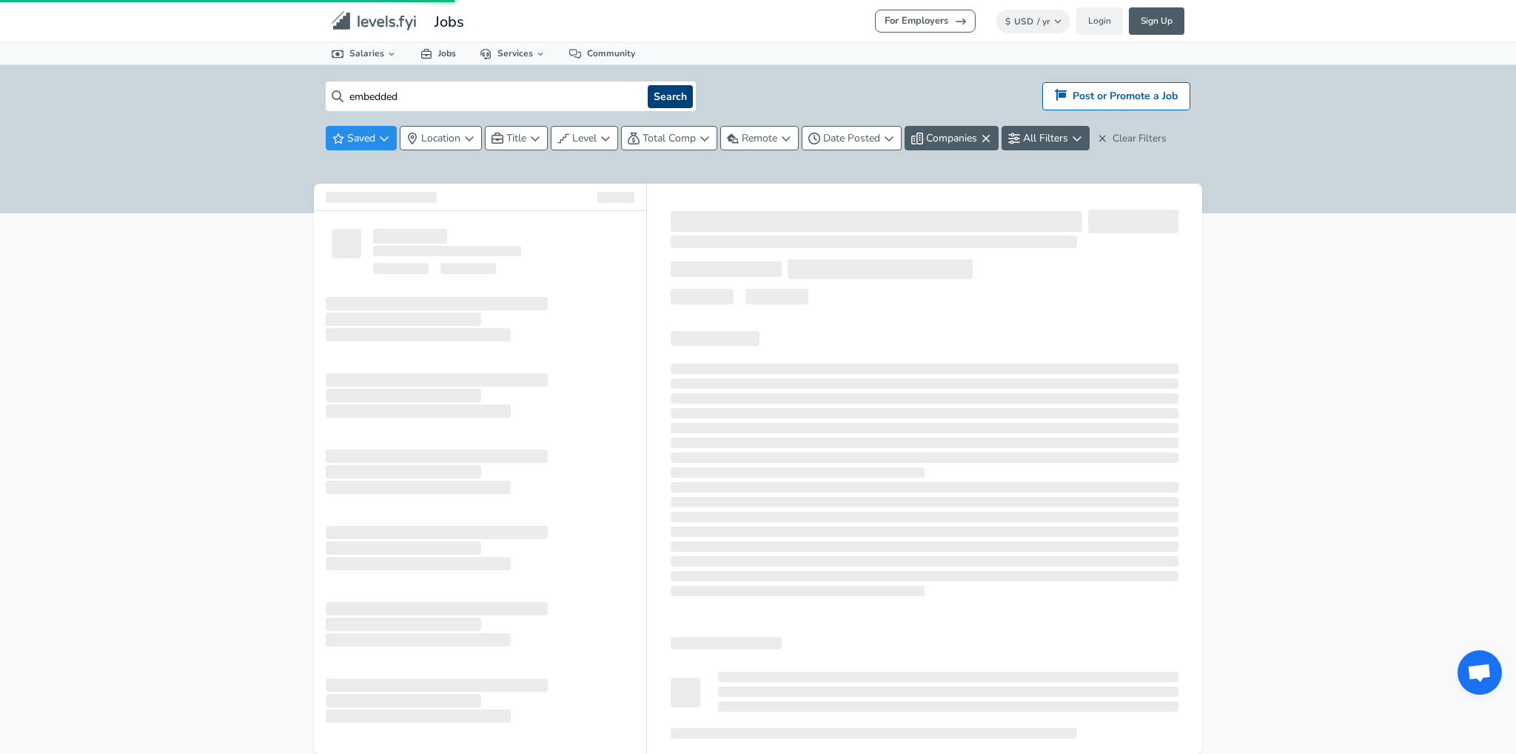
click at [672, 93] on button "Search" at bounding box center [670, 96] width 45 height 23
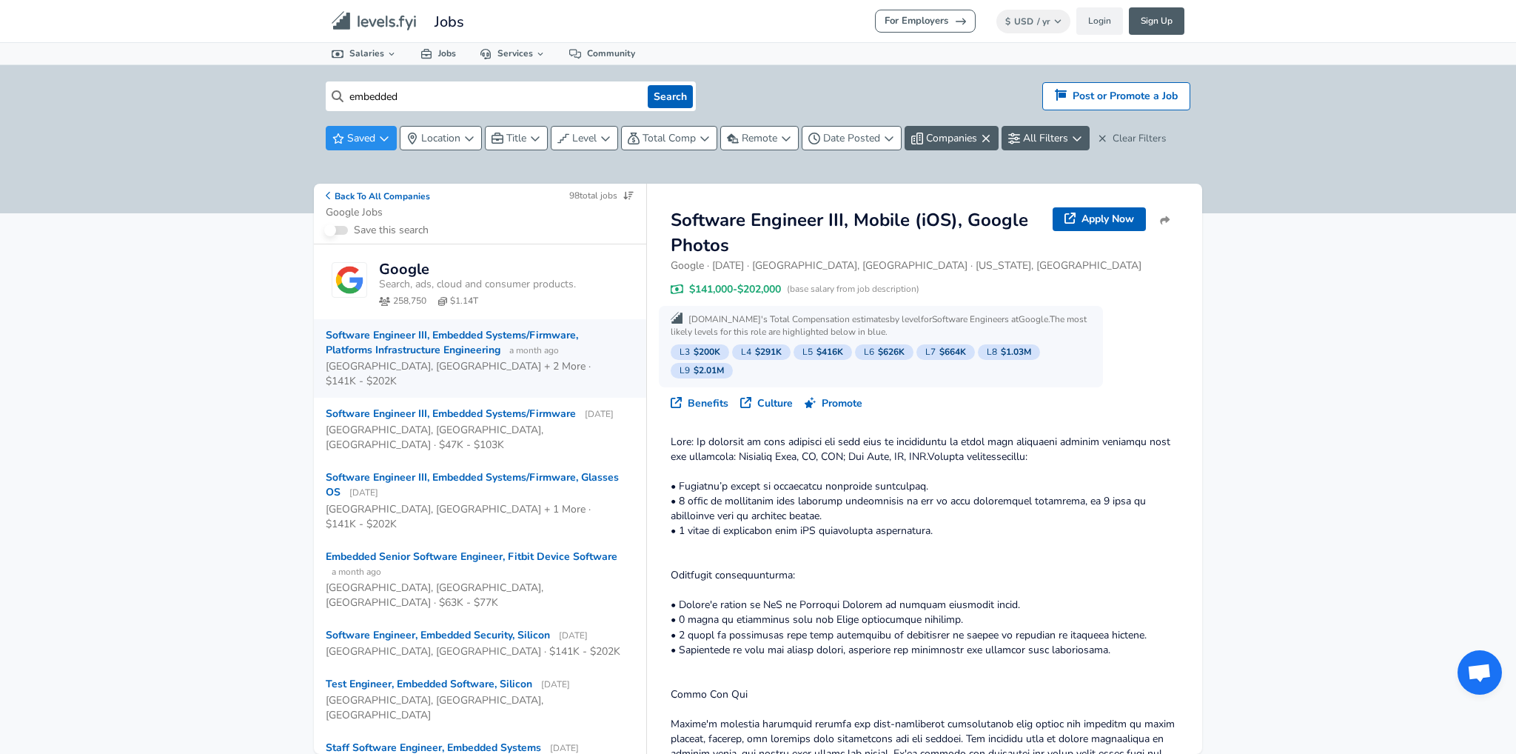
click at [478, 346] on div "Software Engineer III, Embedded Systems/Firmware, Platforms Infrastructure Engi…" at bounding box center [474, 343] width 297 height 30
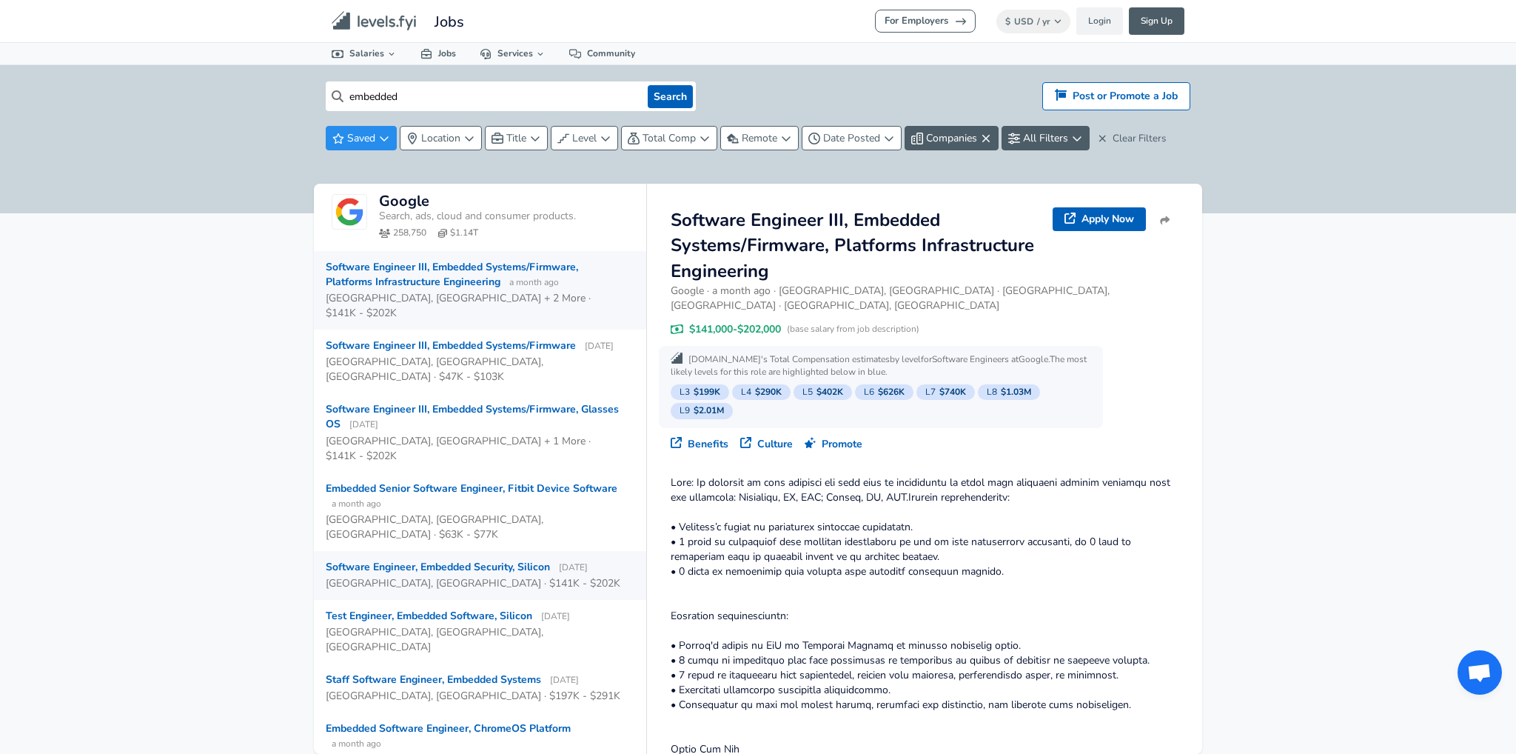
scroll to position [74, 0]
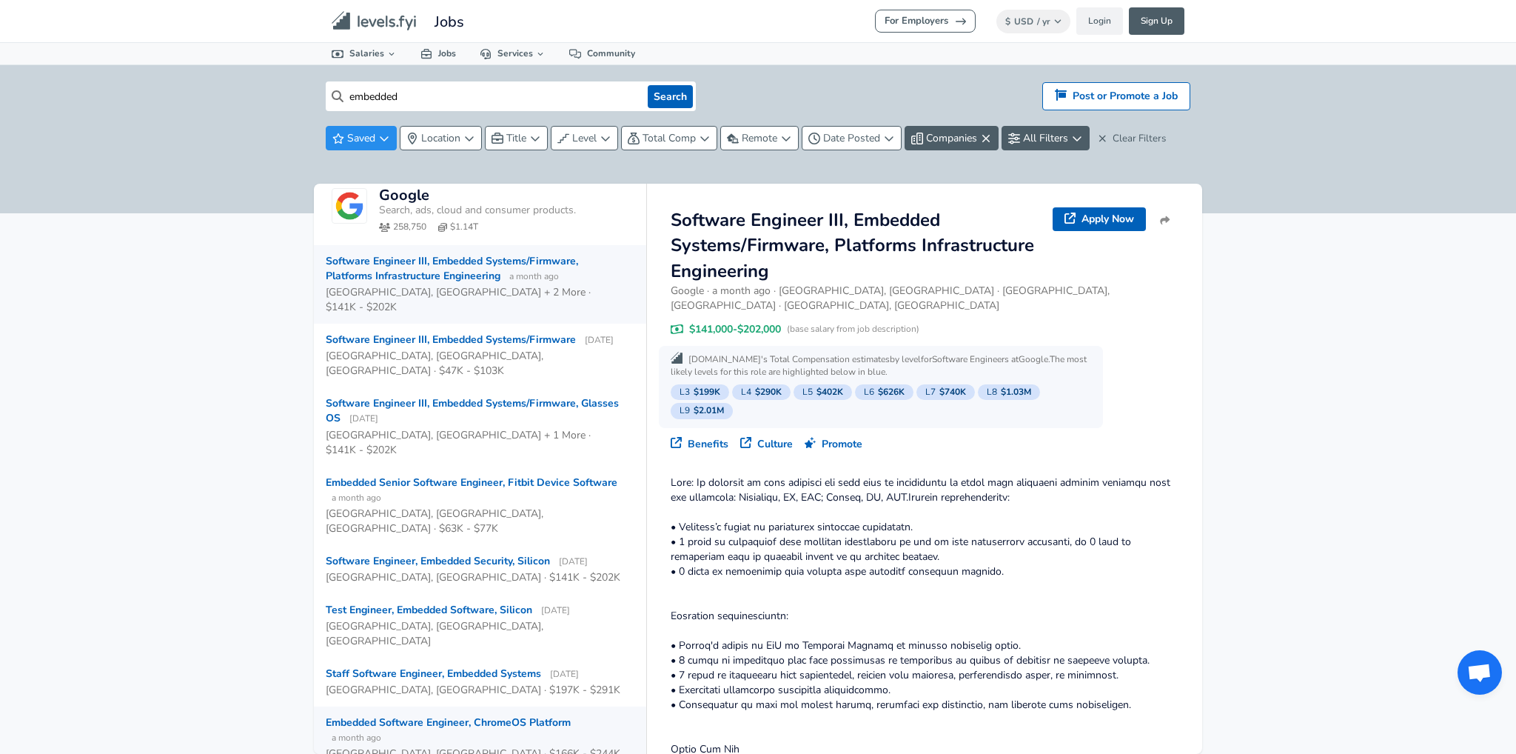
click at [458, 715] on div "Embedded Software Engineer, ChromeOS Platform a month ago" at bounding box center [474, 730] width 297 height 30
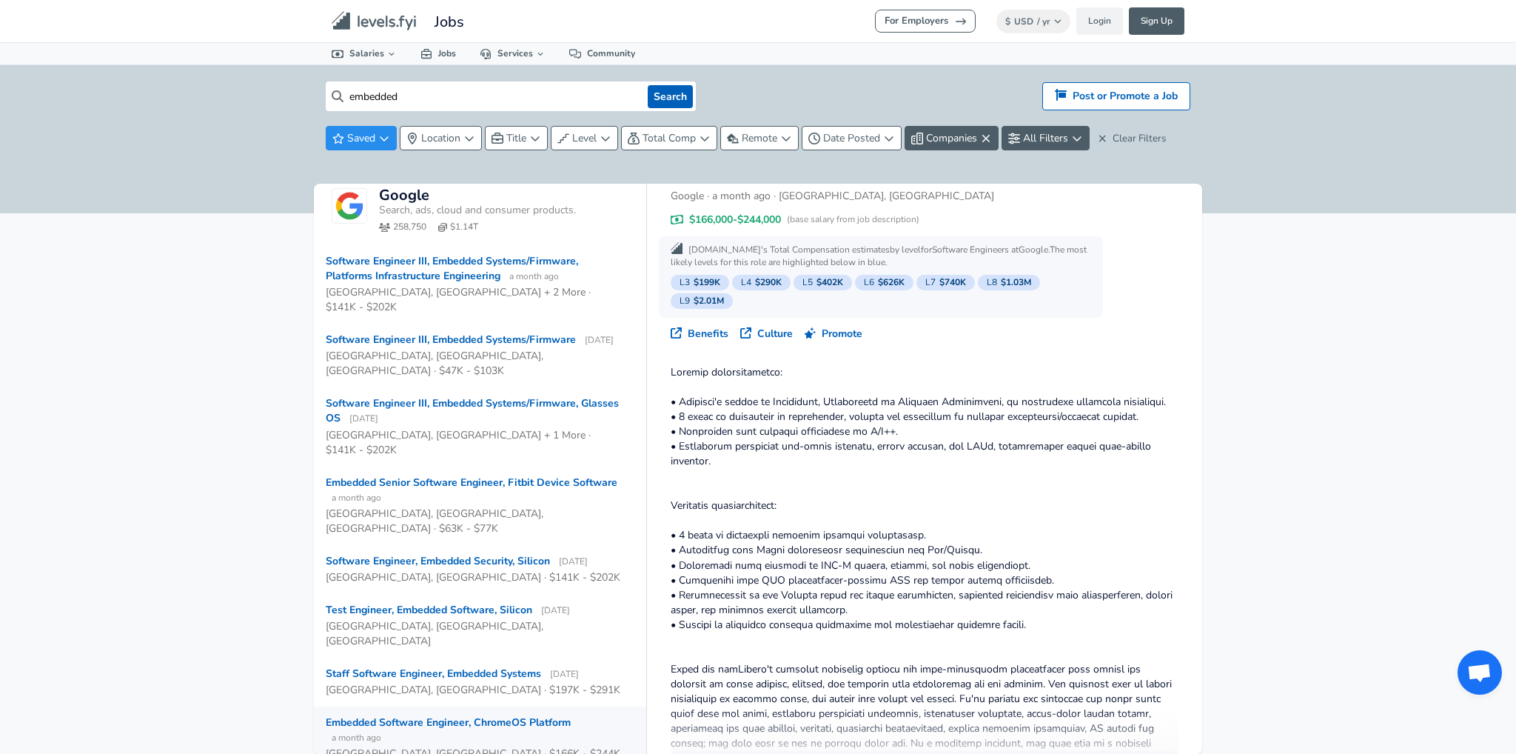
scroll to position [74, 0]
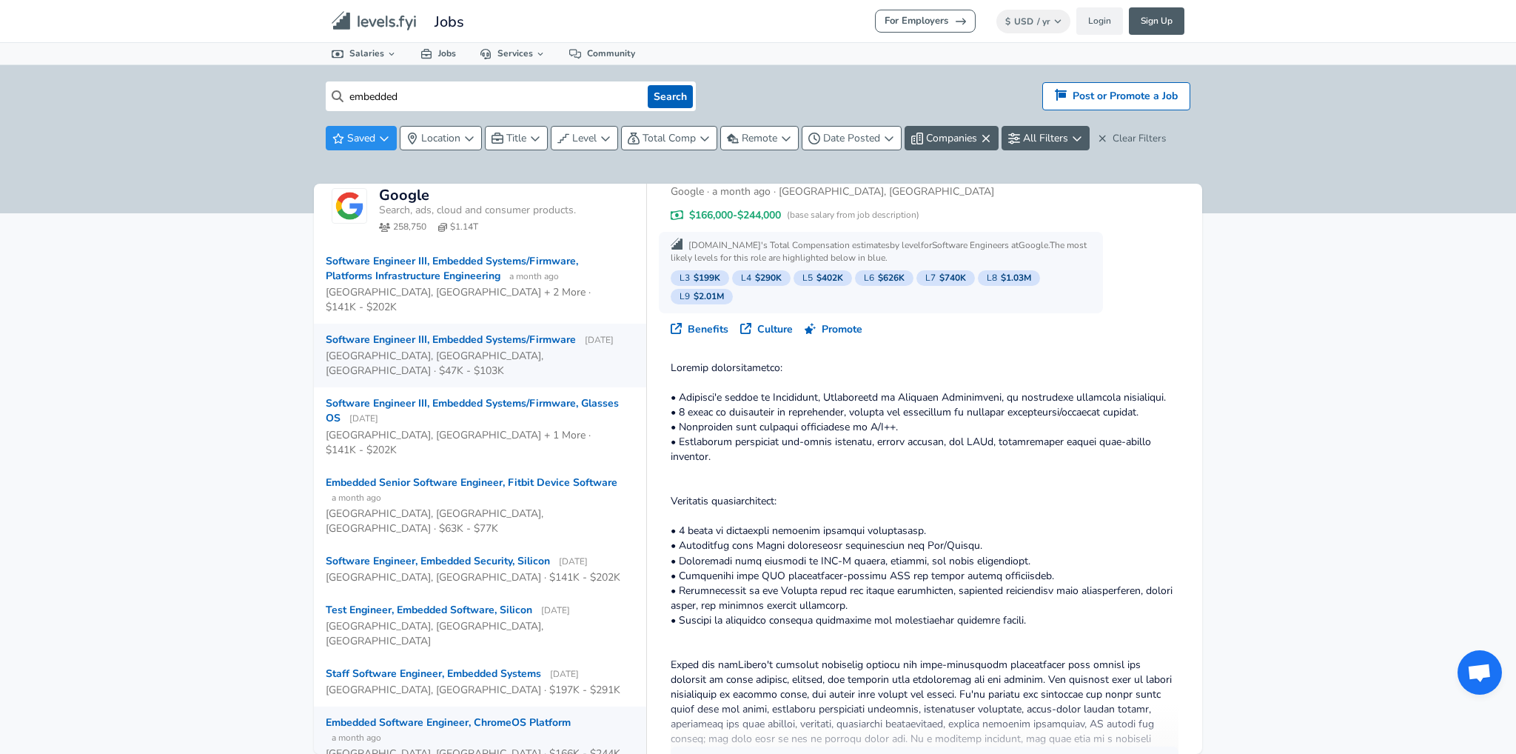
click at [510, 332] on div "Software Engineer III, Embedded Systems/Firmware [DATE]" at bounding box center [470, 339] width 288 height 15
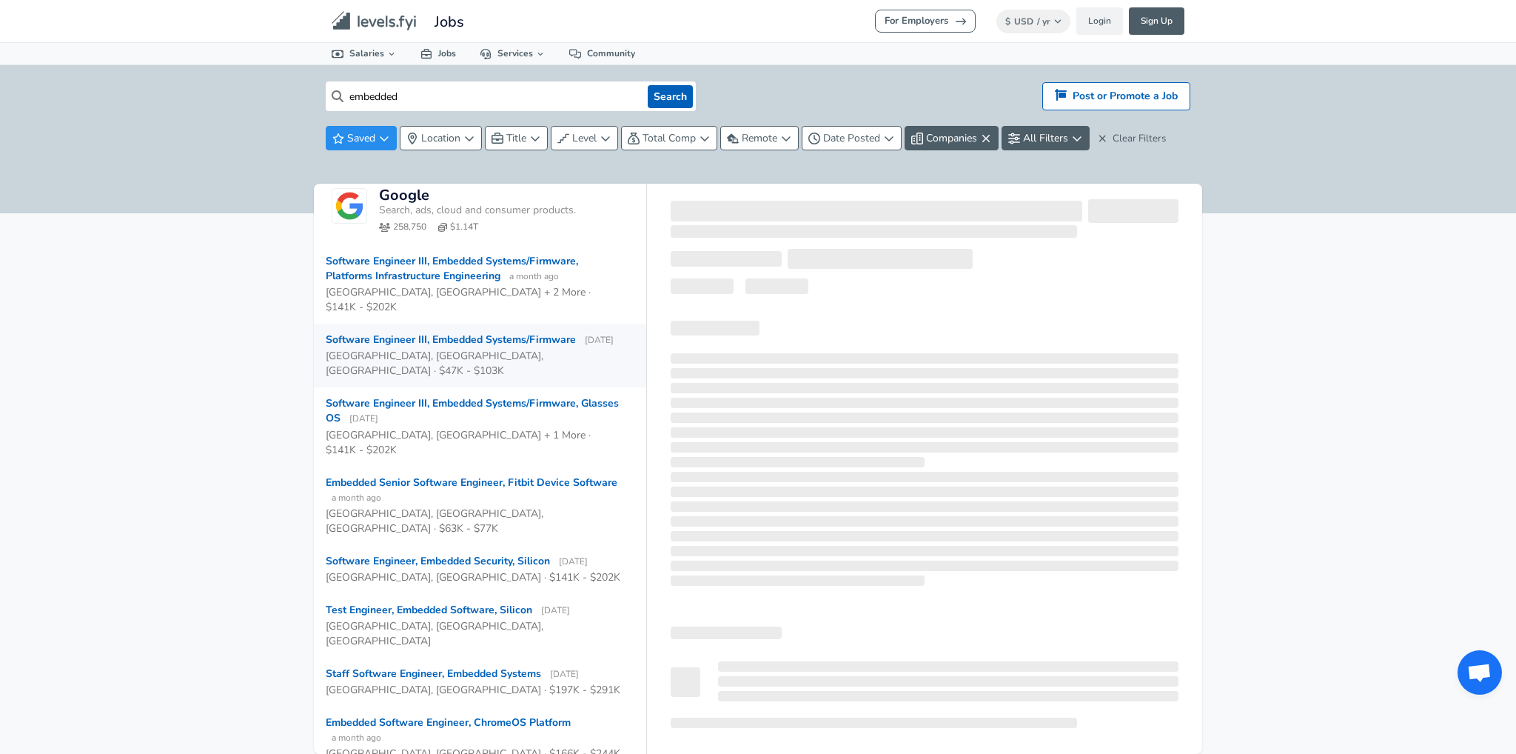
scroll to position [74, 0]
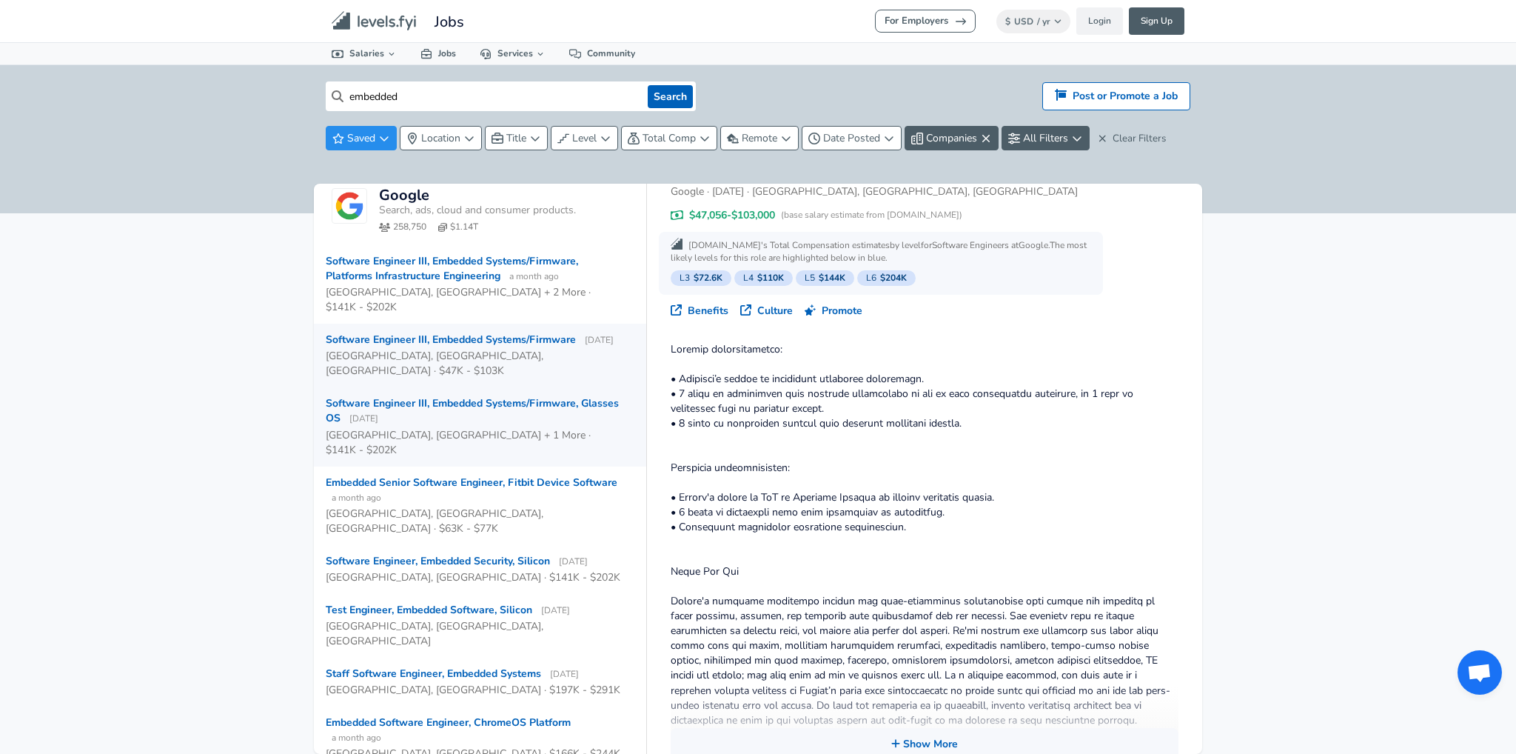
click at [557, 400] on div "Software Engineer III, Embedded Systems/Firmware, Glasses OS [DATE]" at bounding box center [474, 411] width 297 height 30
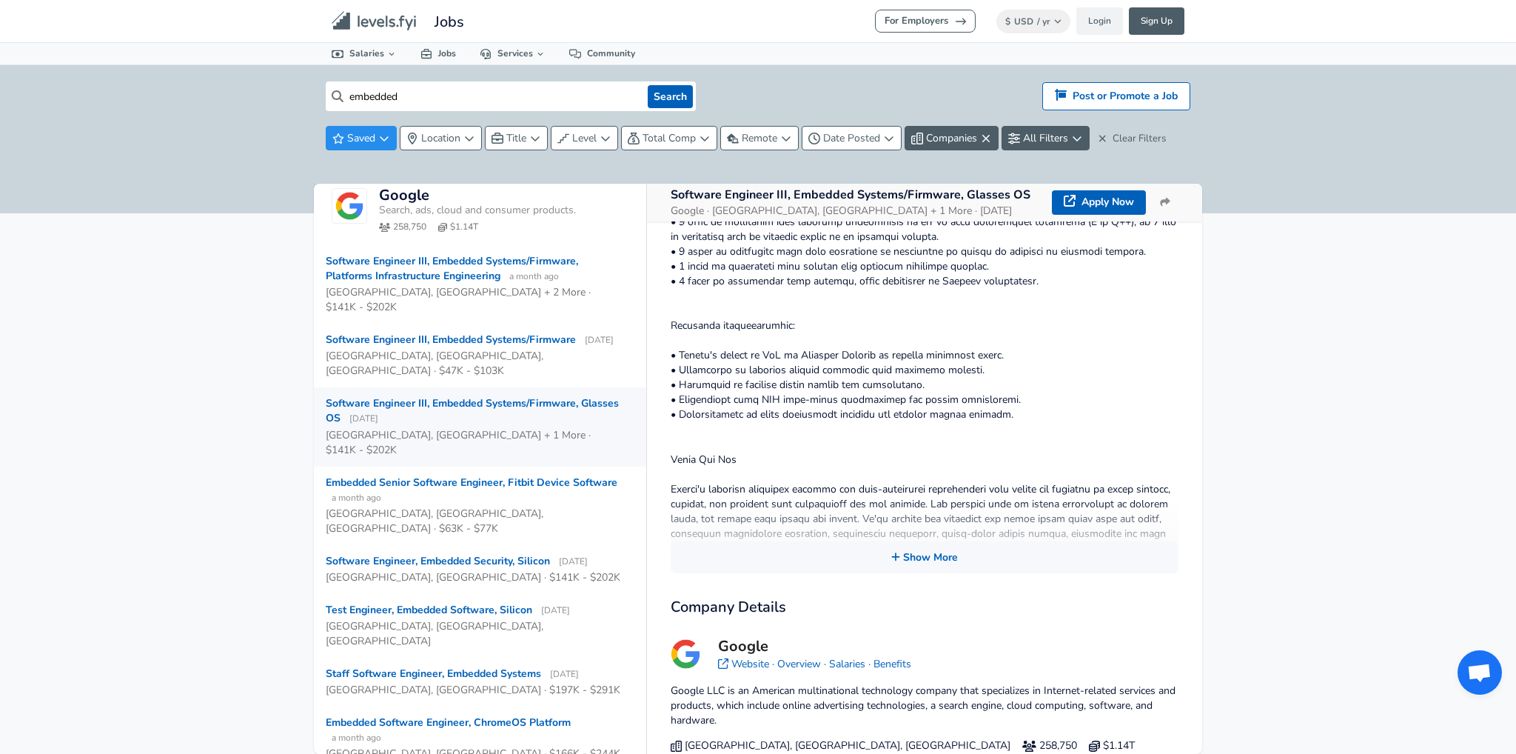
scroll to position [352, 0]
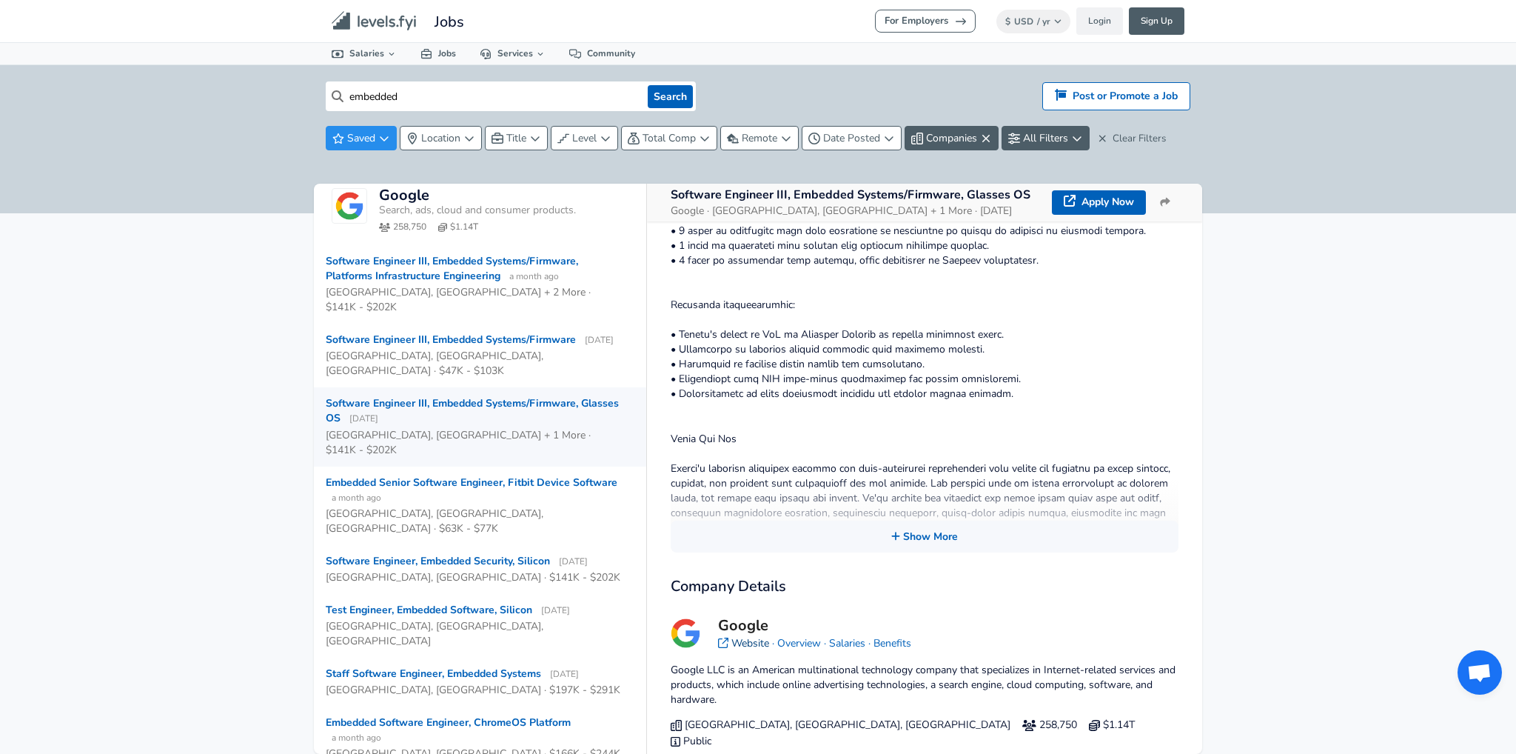
click at [753, 636] on link "Website" at bounding box center [750, 643] width 38 height 14
click at [804, 636] on link "Overview" at bounding box center [799, 643] width 44 height 14
